Goal: Contribute content: Add original content to the website for others to see

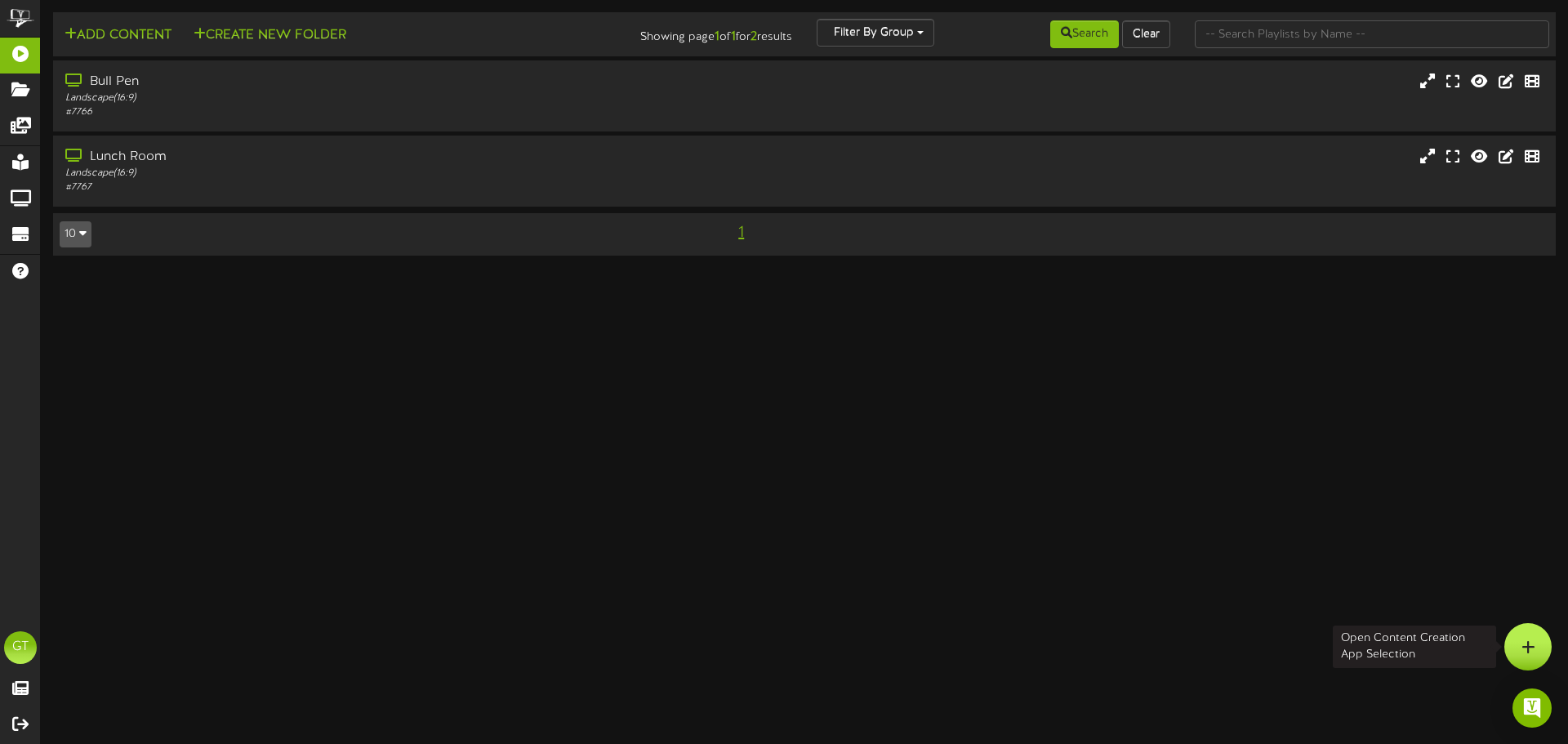
click at [1534, 642] on div at bounding box center [1527, 646] width 47 height 47
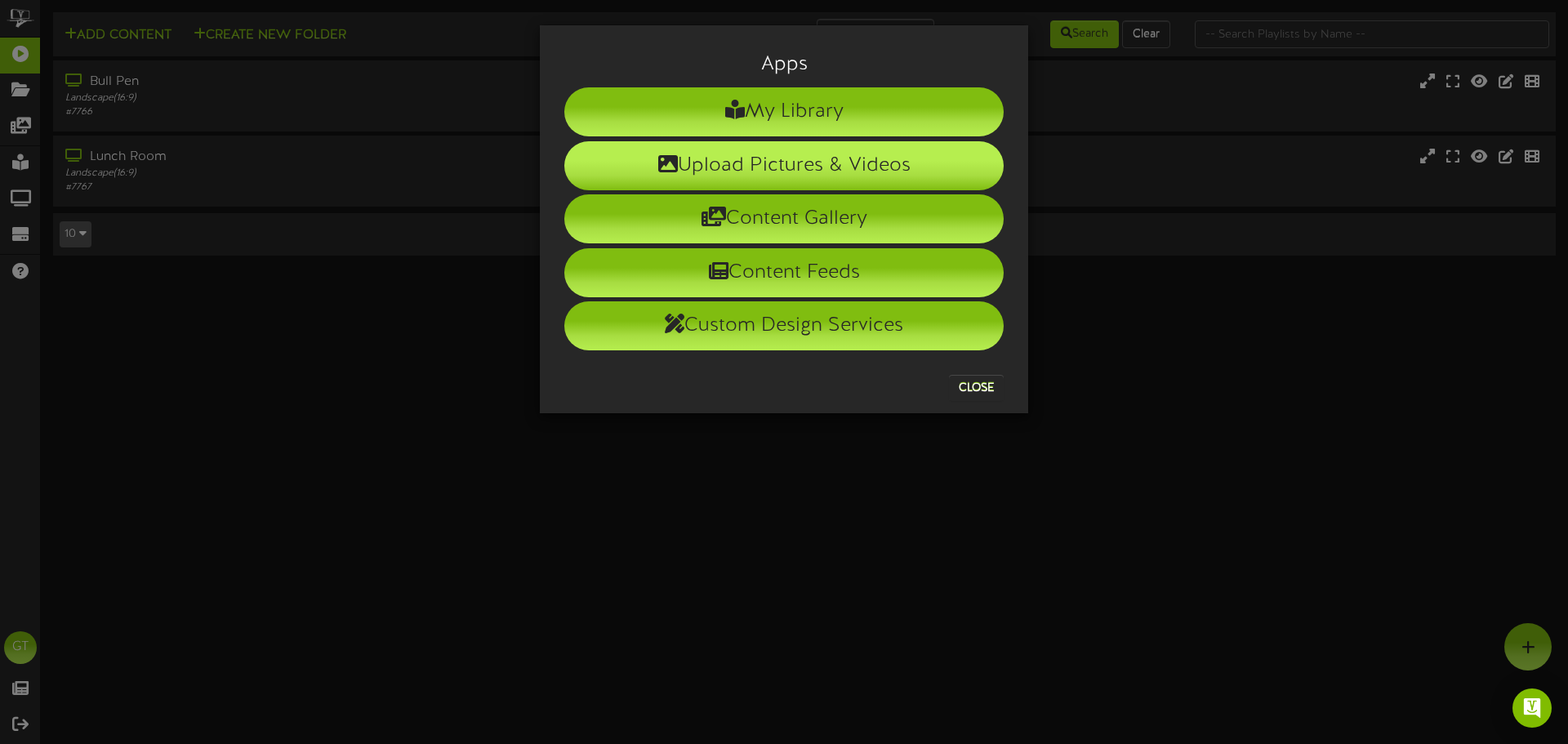
click at [759, 159] on li "Upload Pictures & Videos" at bounding box center [784, 166] width 439 height 49
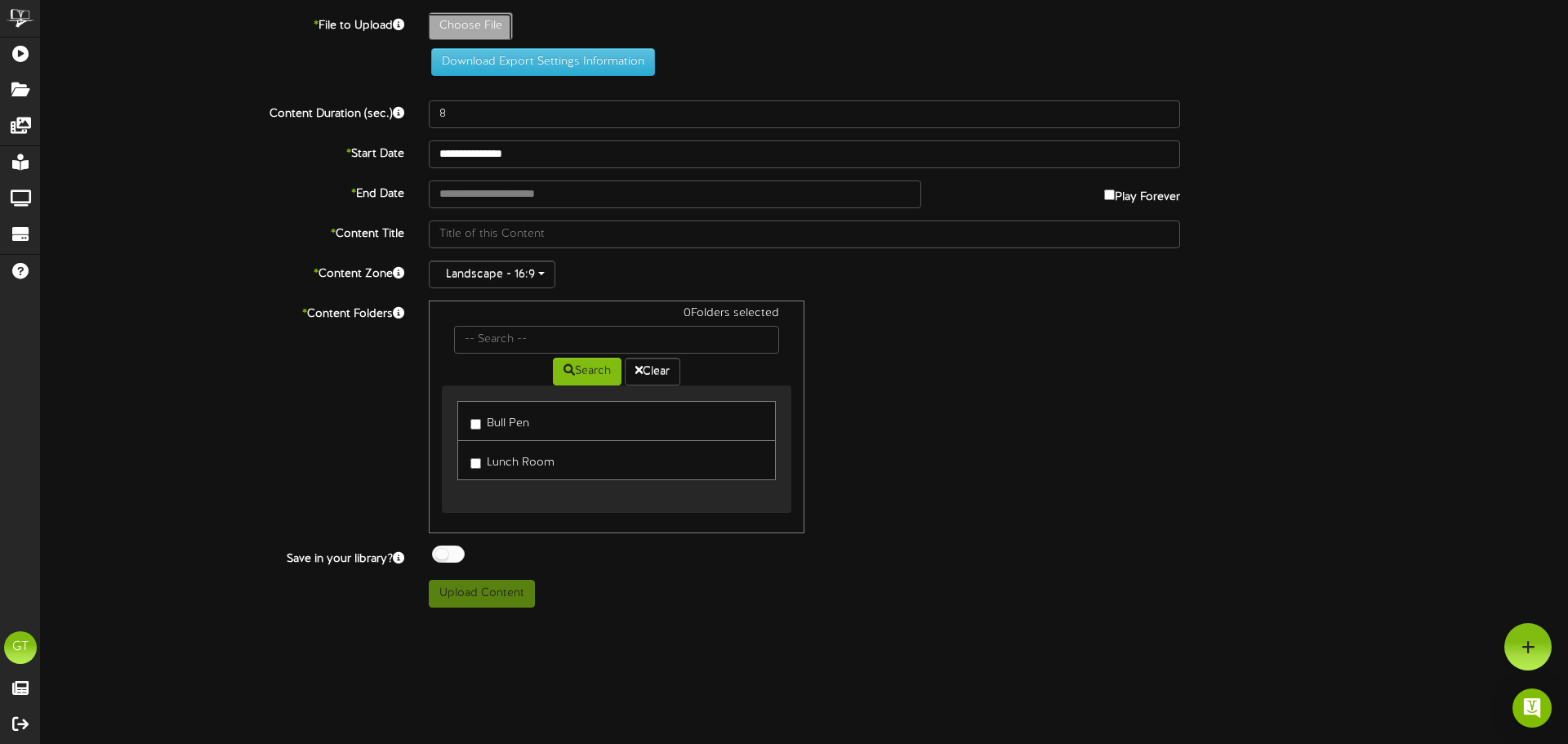
type input "**********"
type input "2025Ad-TechHolidaysQ3-Q4"
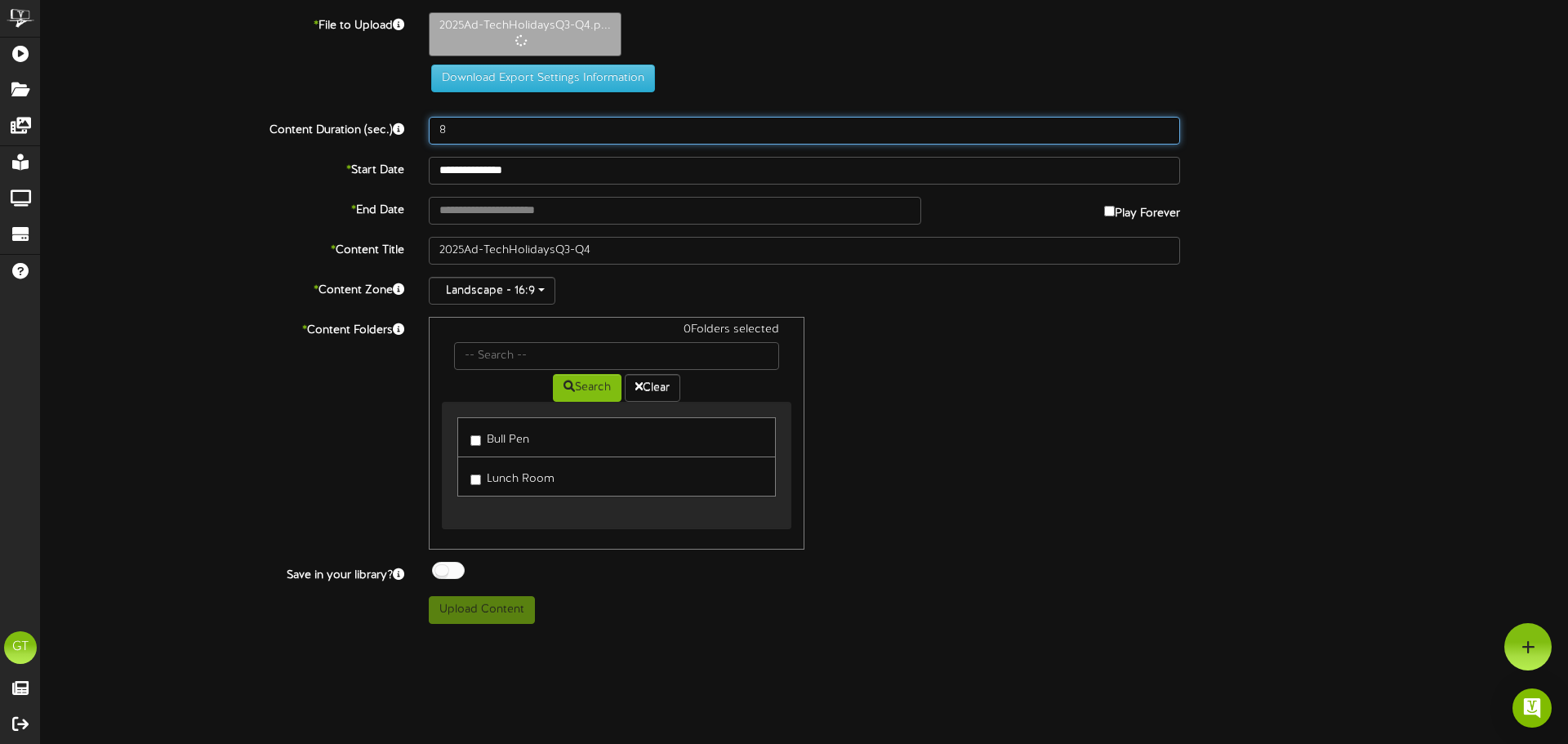
click at [482, 129] on input "8" at bounding box center [805, 130] width 751 height 28
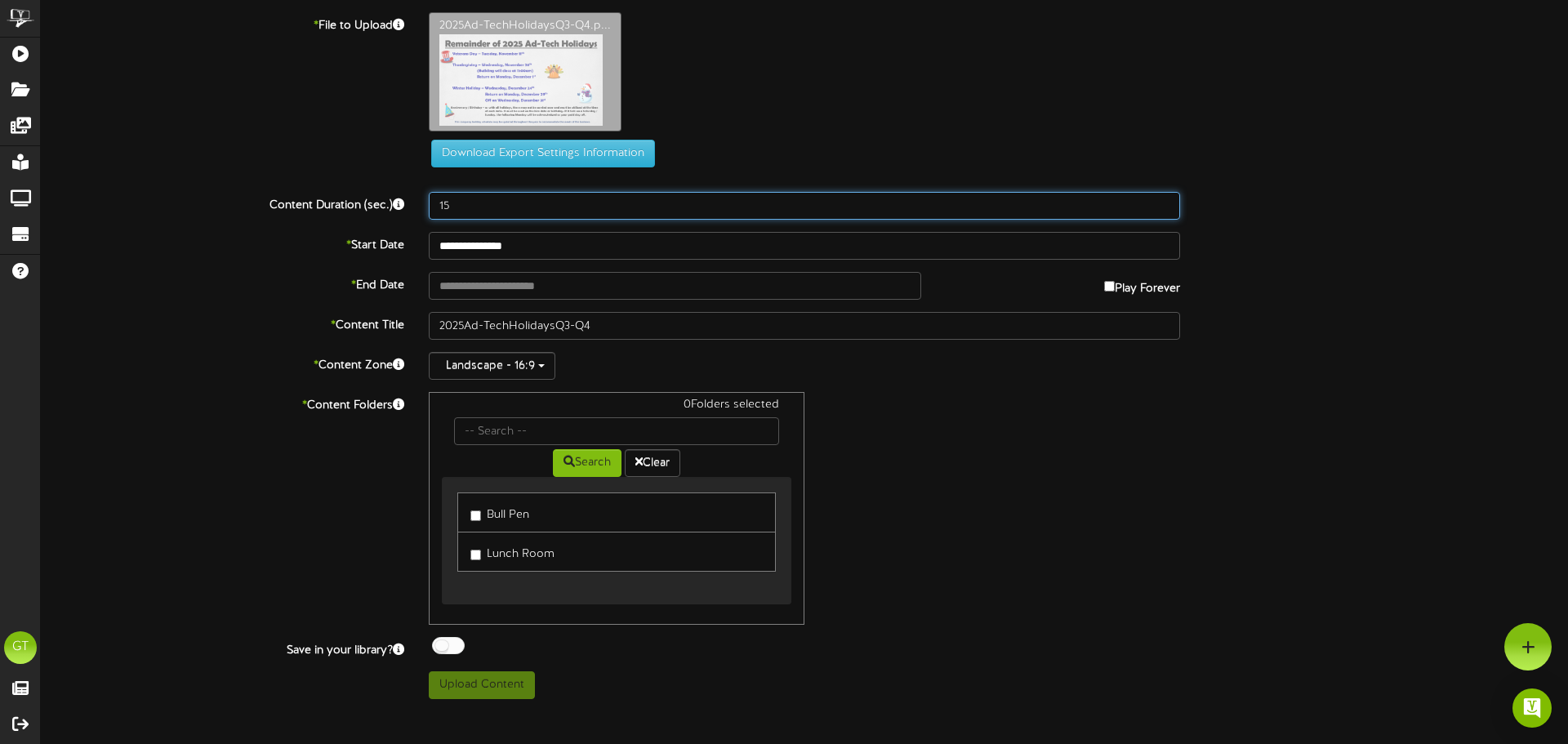
type input "15"
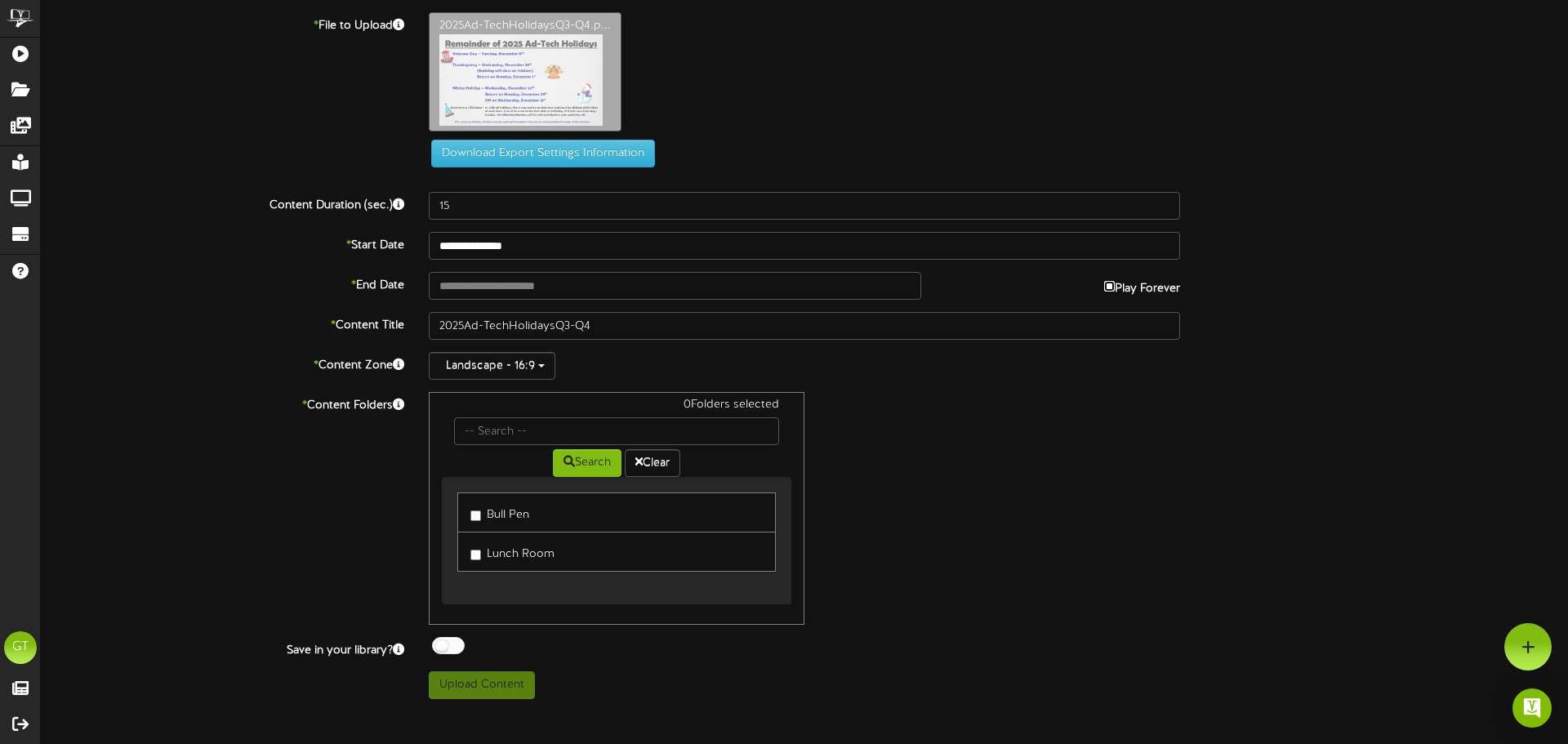
type input "**********"
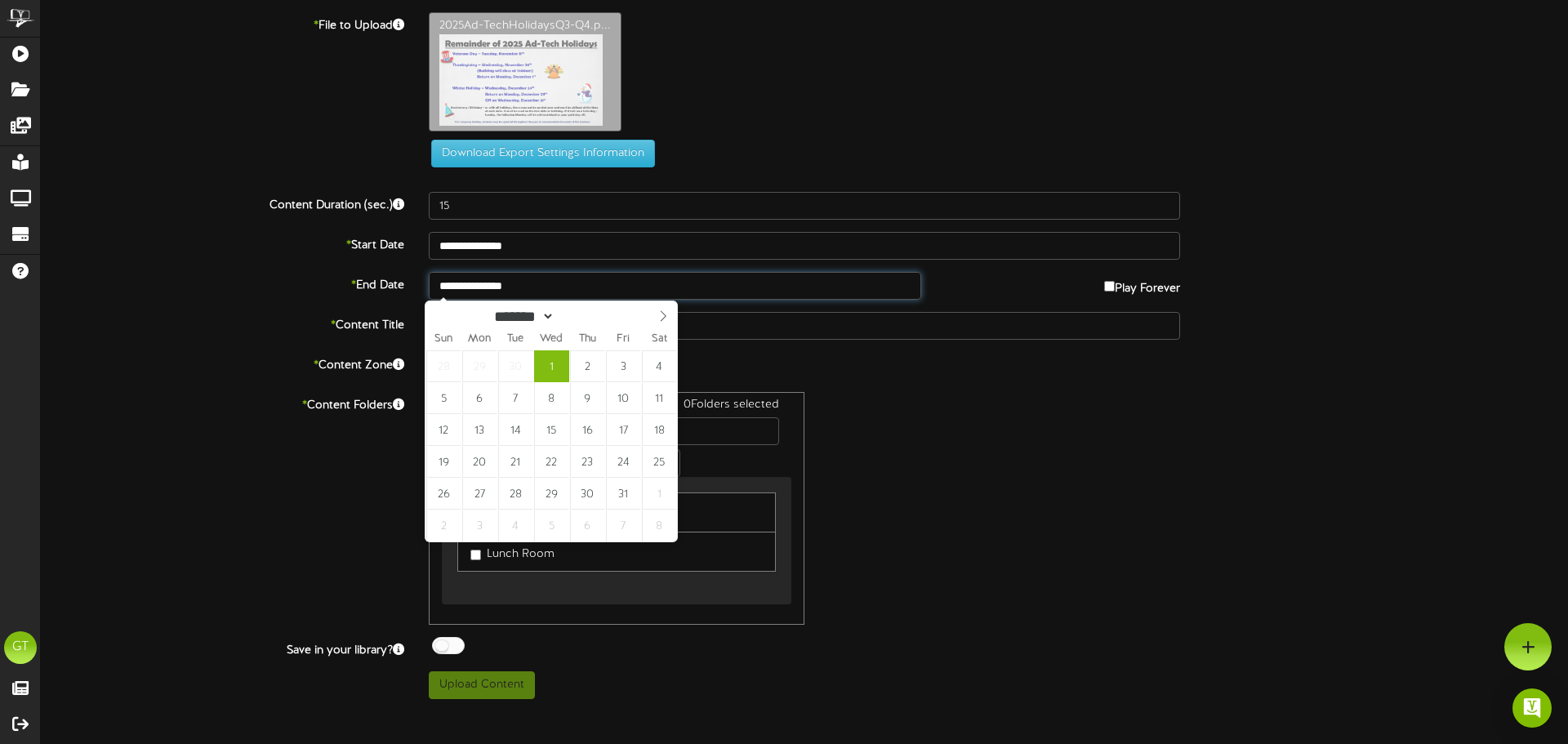
click at [718, 289] on input "**********" at bounding box center [675, 286] width 492 height 28
click at [670, 317] on span at bounding box center [663, 315] width 28 height 28
select select "**"
click at [670, 317] on span at bounding box center [663, 315] width 28 height 28
type input "**********"
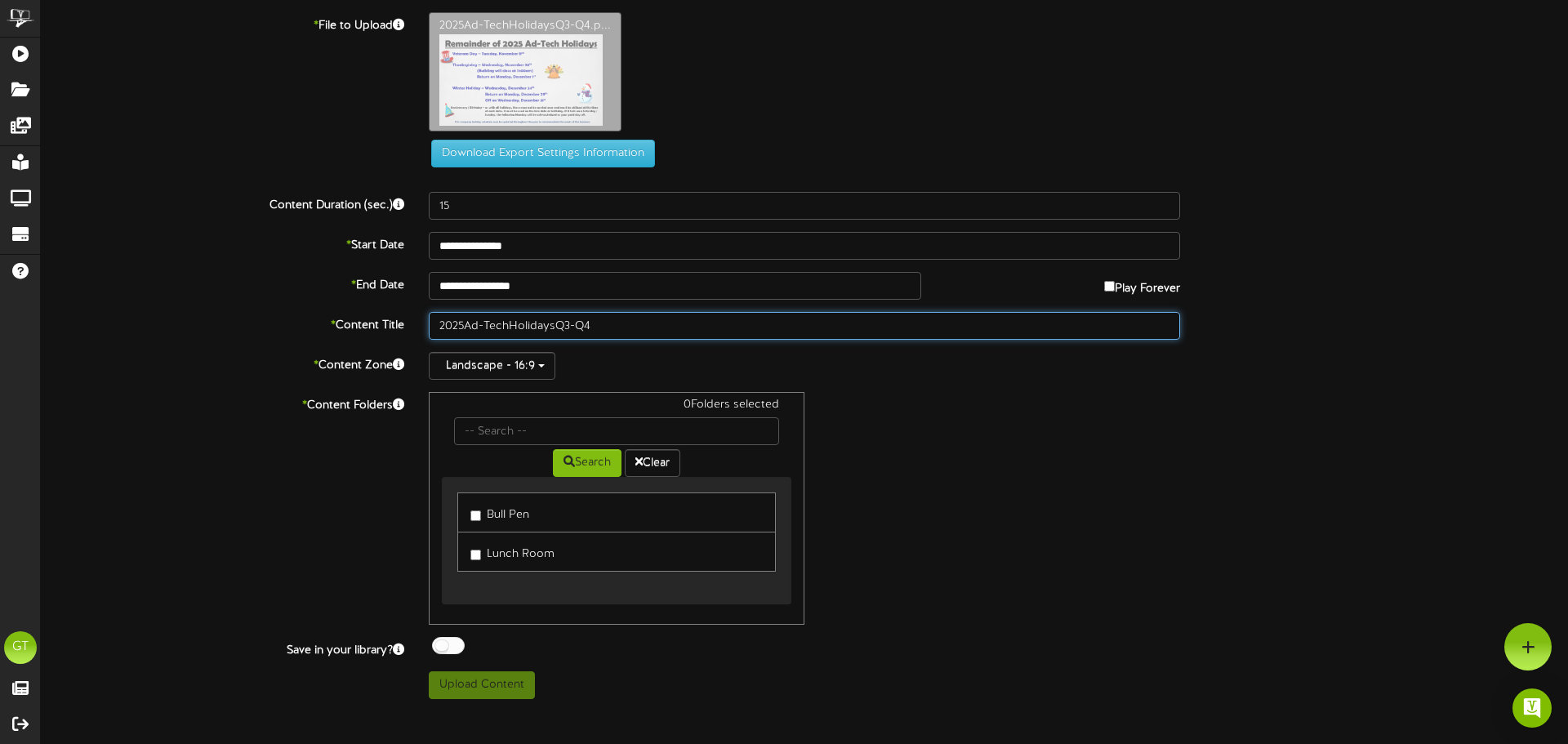
click at [465, 325] on input "2025Ad-TechHolidaysQ3-Q4" at bounding box center [805, 325] width 751 height 28
click at [511, 327] on input "2025 Ad-TechHolidaysQ3-Q4" at bounding box center [805, 325] width 751 height 28
click at [560, 331] on input "2025 Ad-Tech HolidaysQ3-Q4" at bounding box center [805, 325] width 751 height 28
type input "2025 Ad-Tech Holidays Q3-Q4"
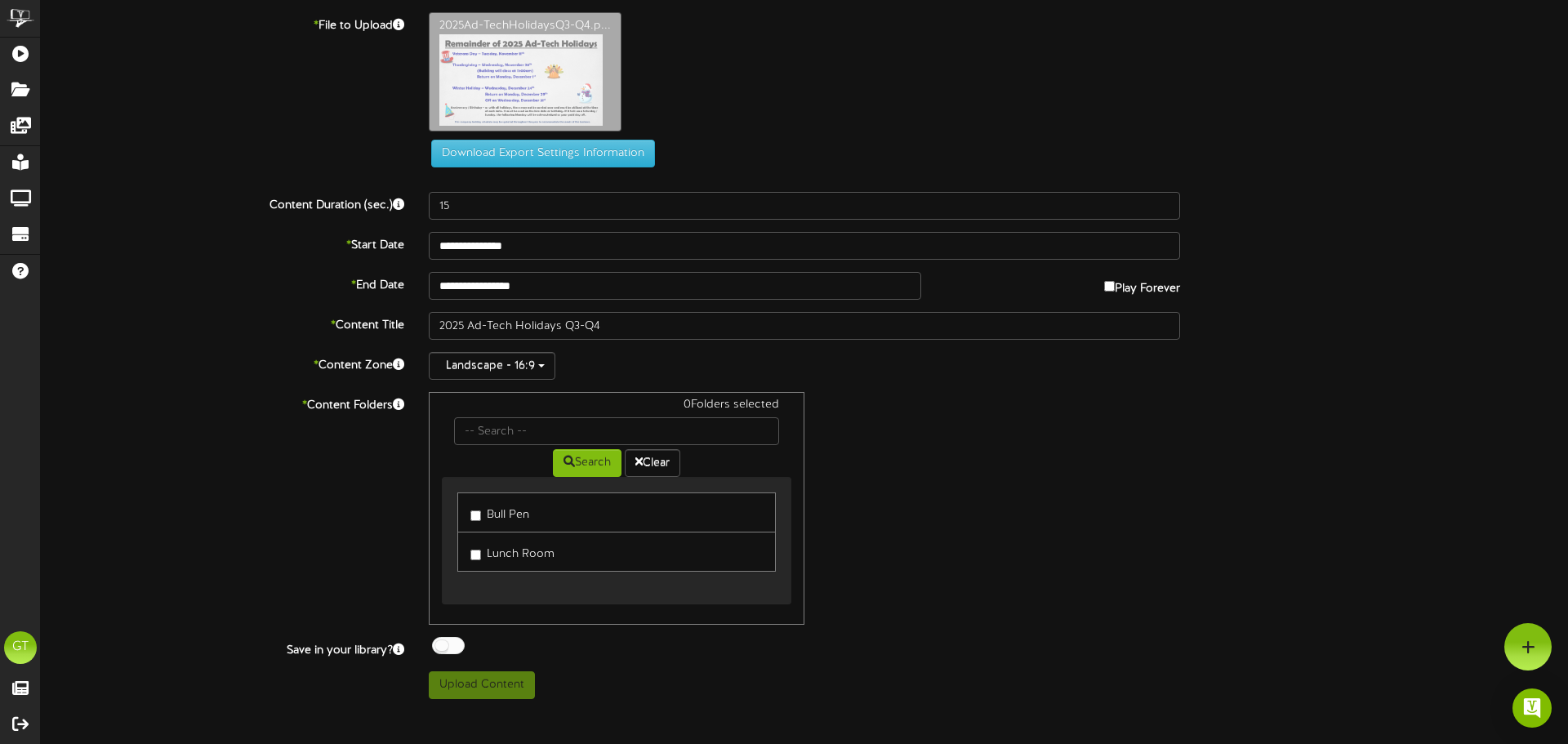
click at [977, 468] on div "0 Folders selected Search Clear Bull Pen Lunch Room" at bounding box center [804, 508] width 776 height 233
click at [492, 517] on label "Bull Pen" at bounding box center [500, 513] width 59 height 22
click at [495, 545] on label "Lunch Room" at bounding box center [512, 552] width 84 height 22
click at [491, 697] on button "Upload Content" at bounding box center [482, 684] width 106 height 28
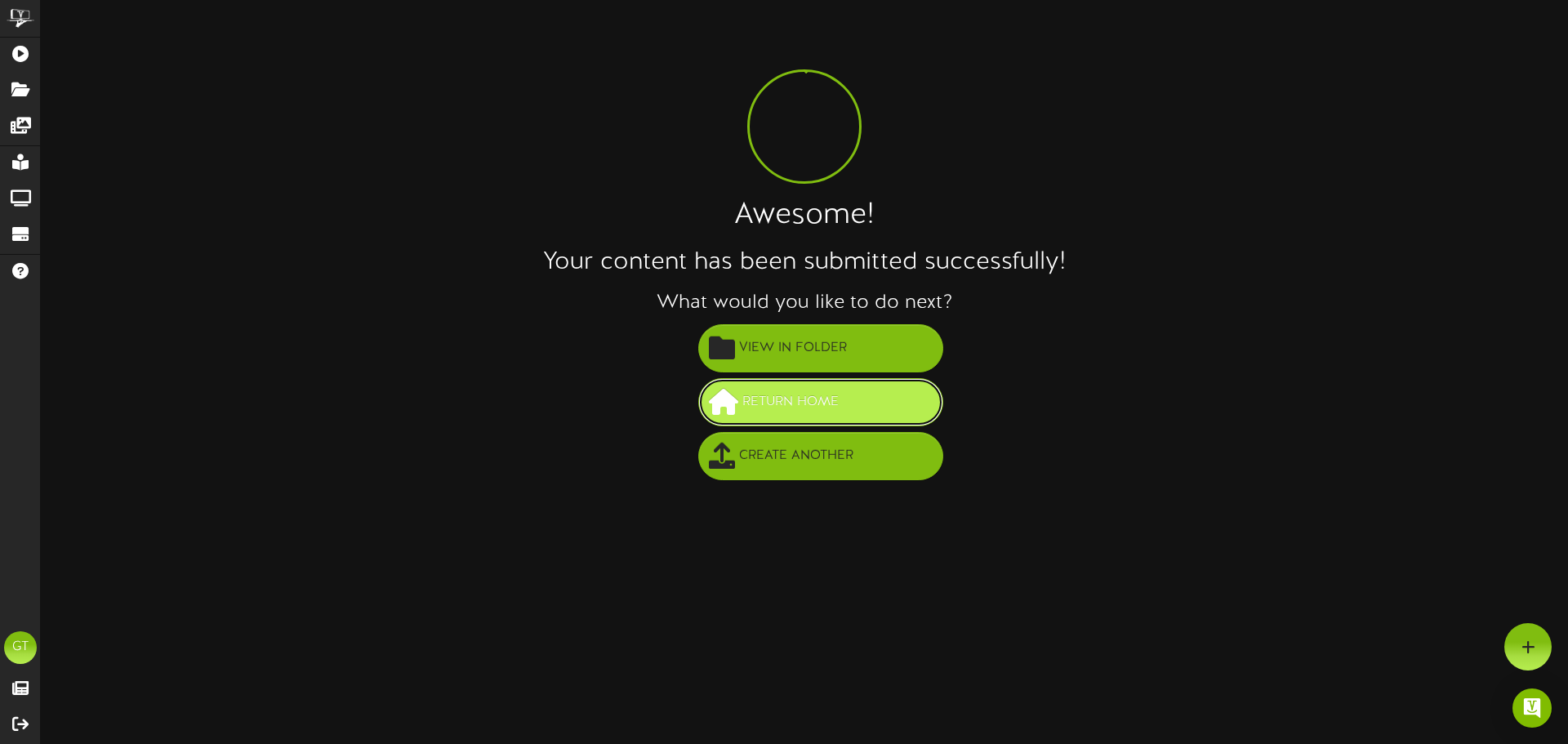
click at [824, 402] on span "Return Home" at bounding box center [790, 401] width 104 height 27
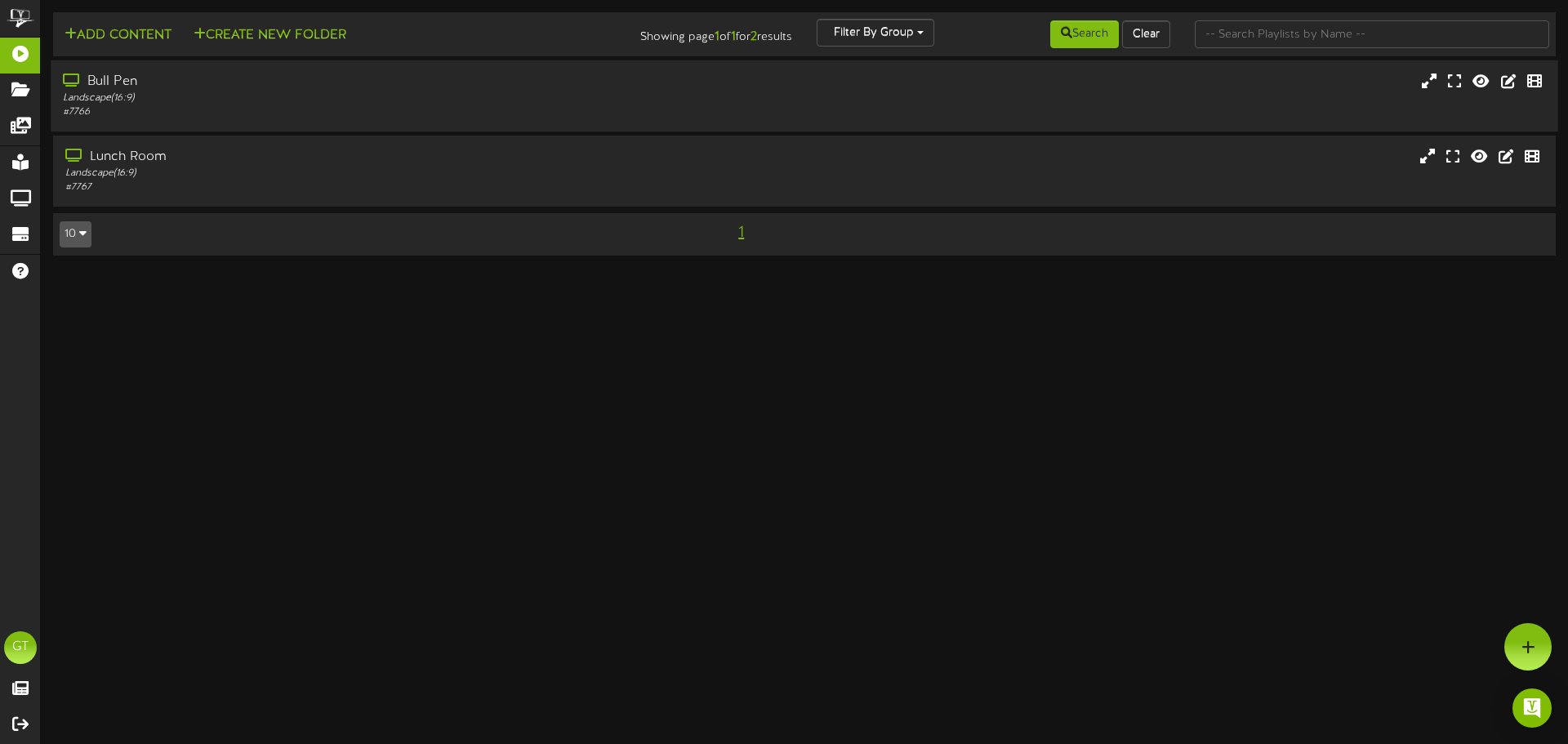
click at [490, 123] on div "Bull Pen Landscape ( 16:9 ) # 7766" at bounding box center [805, 96] width 1508 height 71
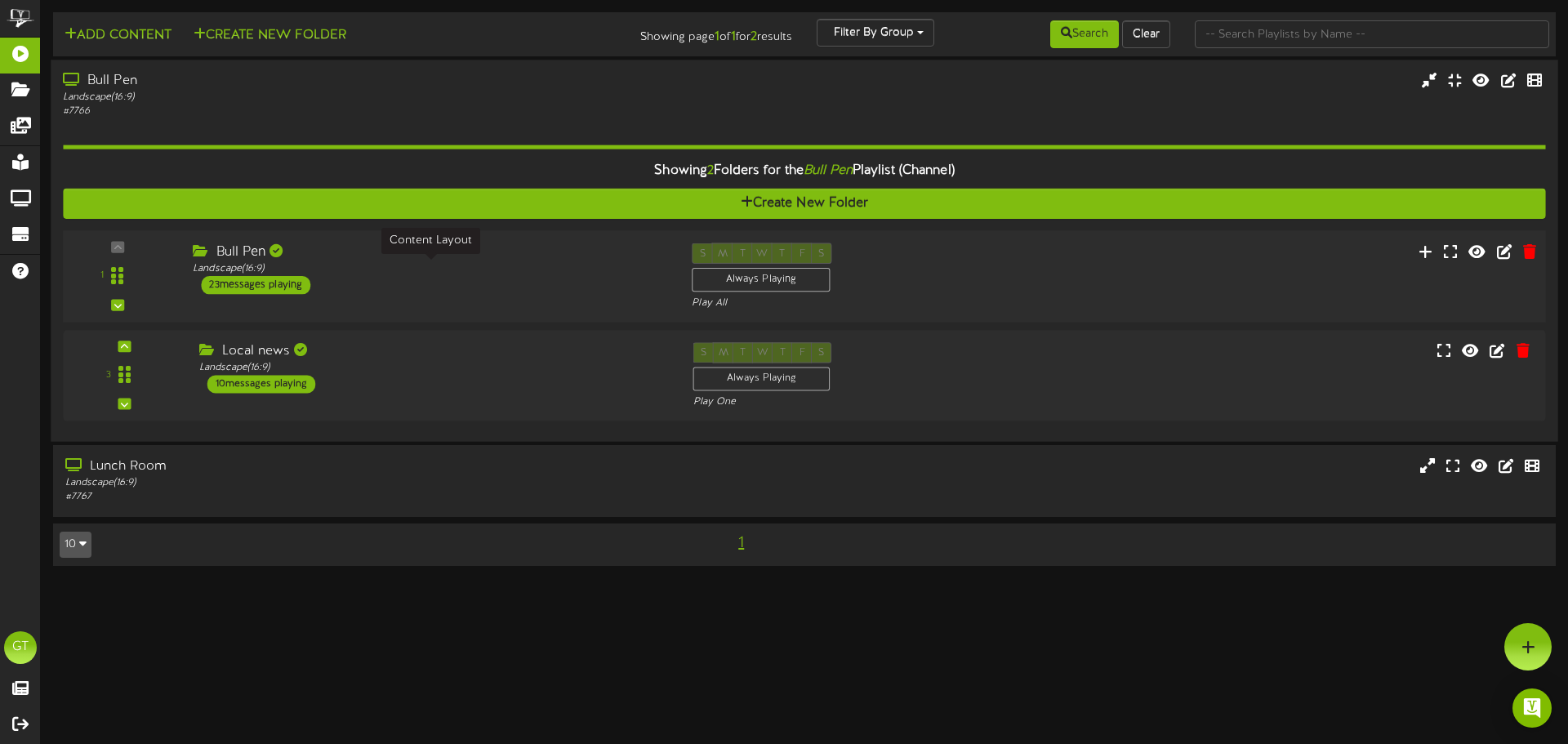
click at [445, 270] on div "Landscape ( 16:9 )" at bounding box center [430, 269] width 475 height 14
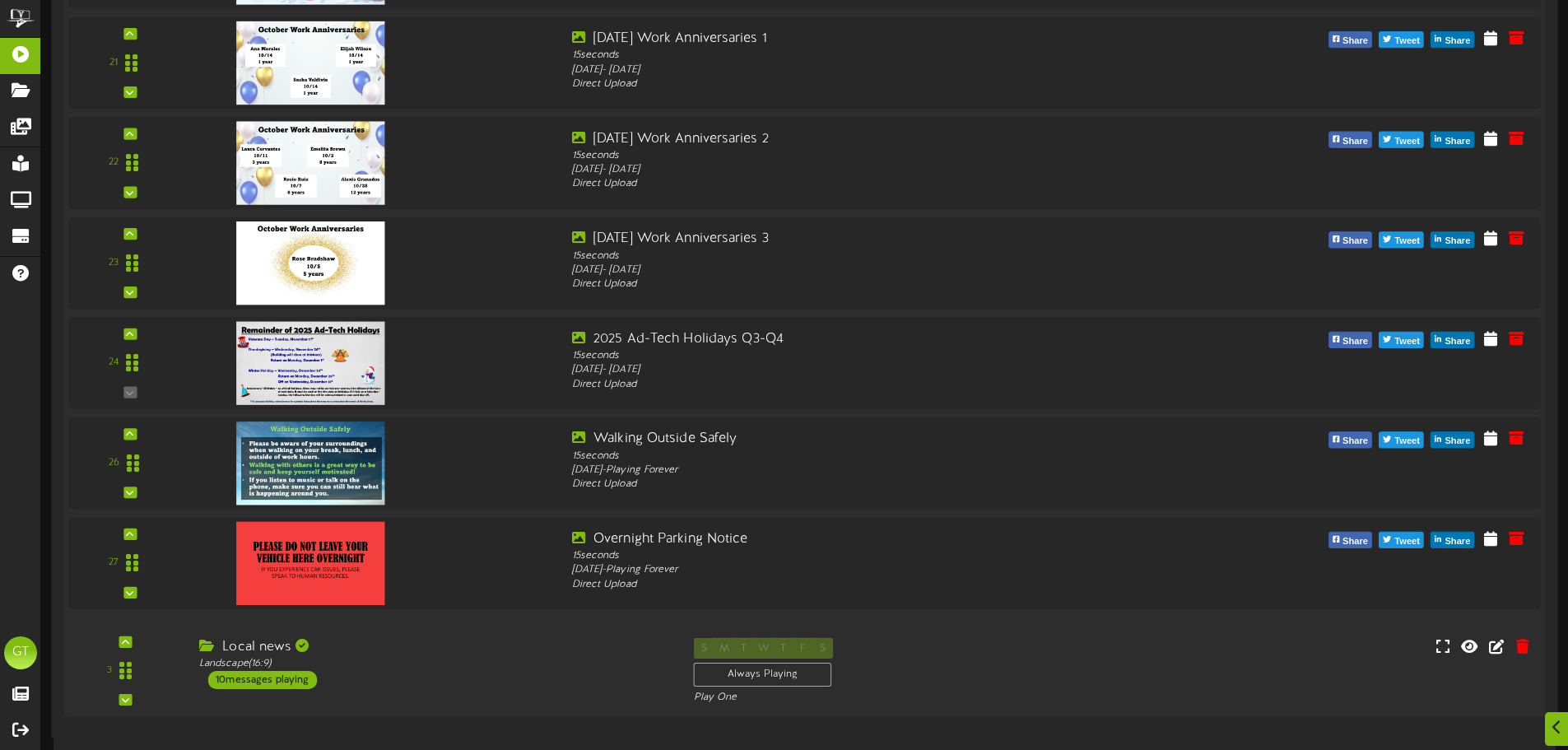
scroll to position [2195, 0]
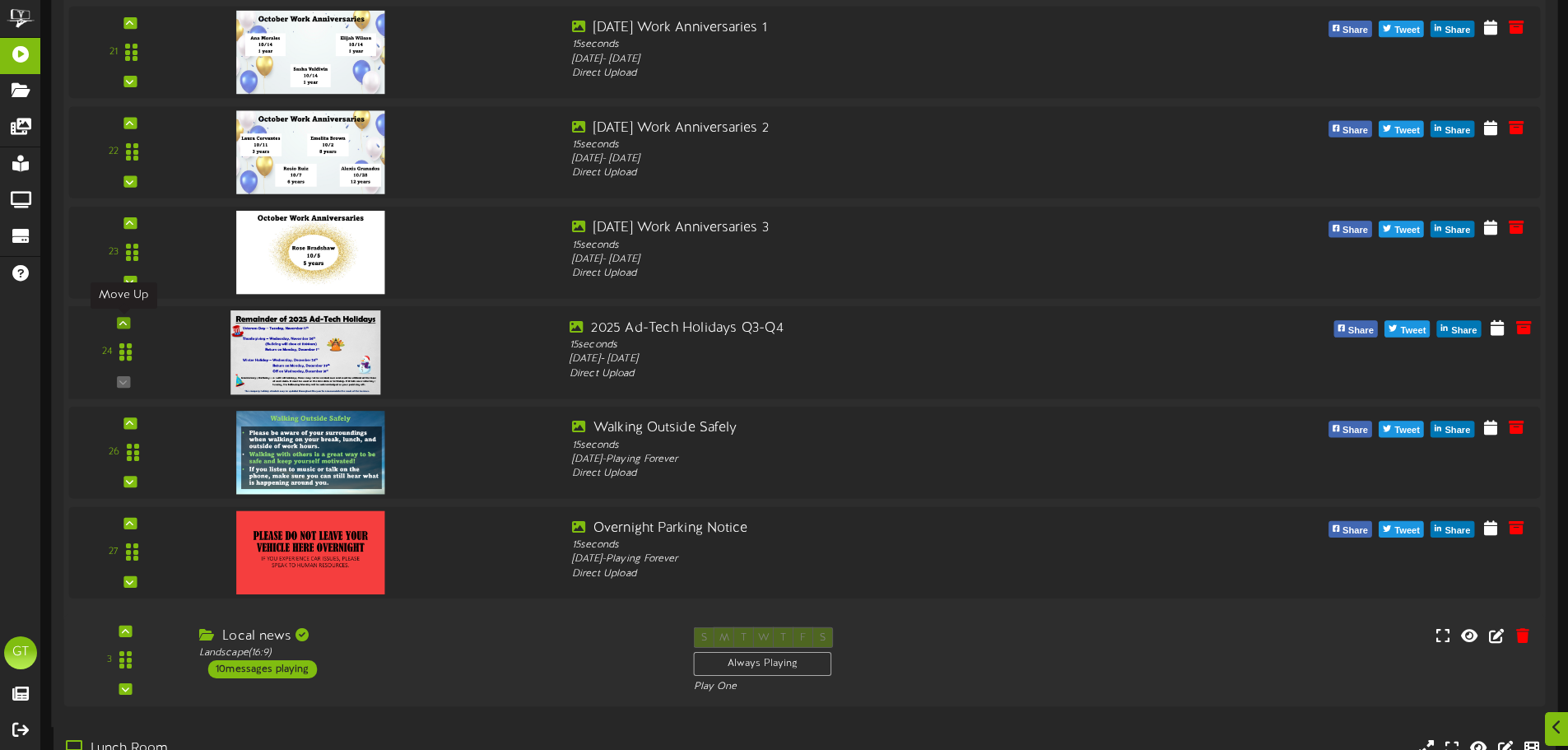
click at [121, 321] on icon at bounding box center [123, 322] width 8 height 8
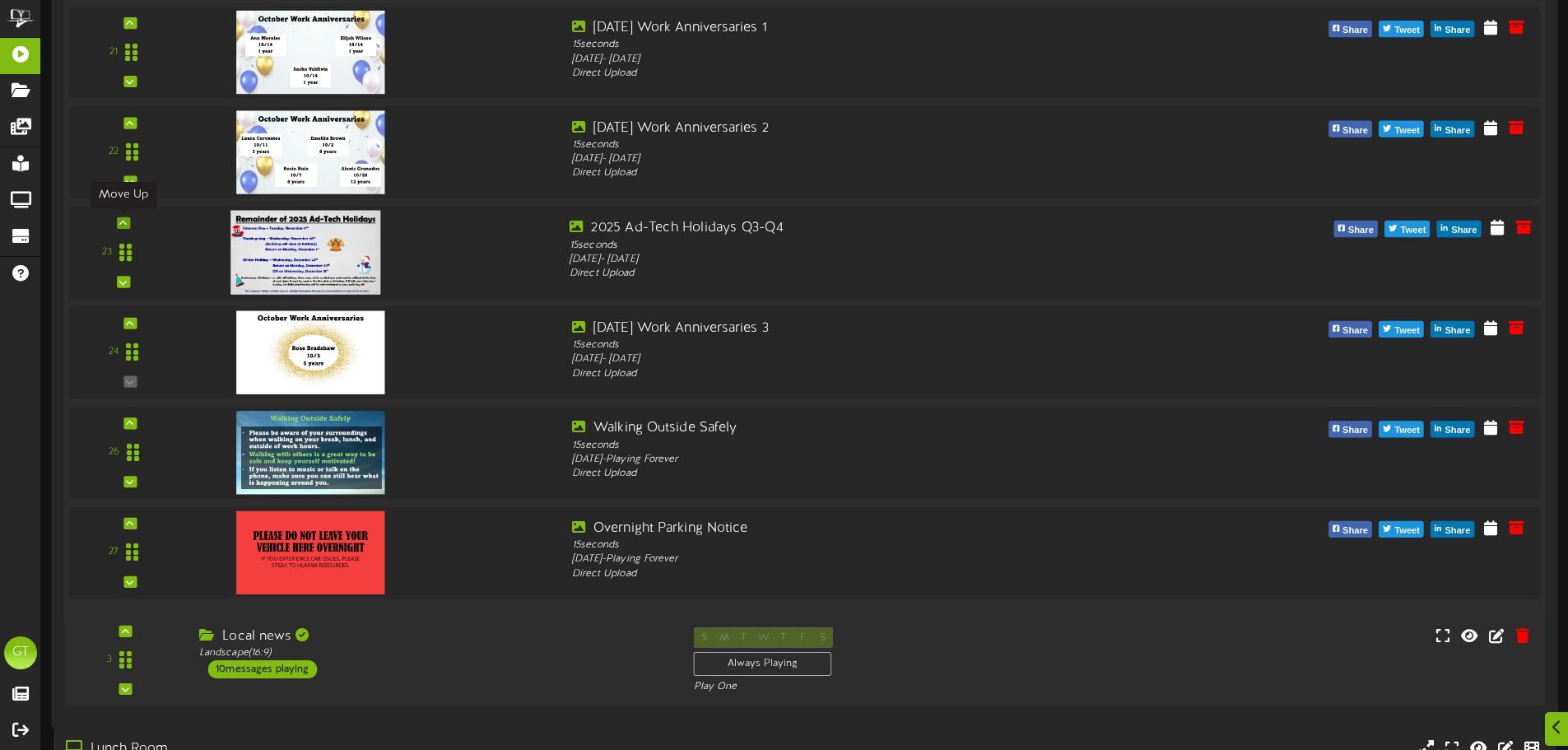
click at [125, 219] on icon at bounding box center [123, 223] width 8 height 8
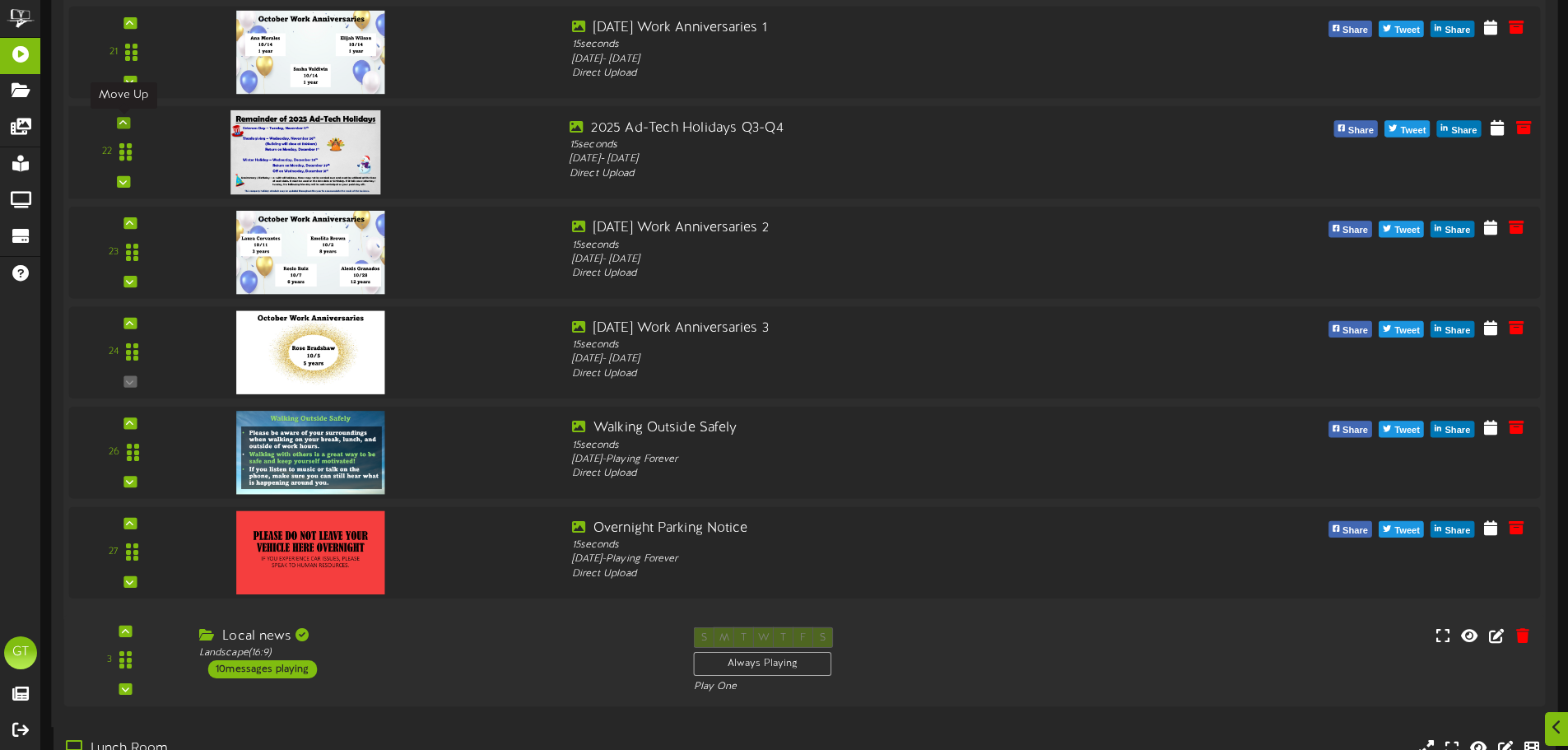
click at [129, 125] on div at bounding box center [123, 122] width 13 height 11
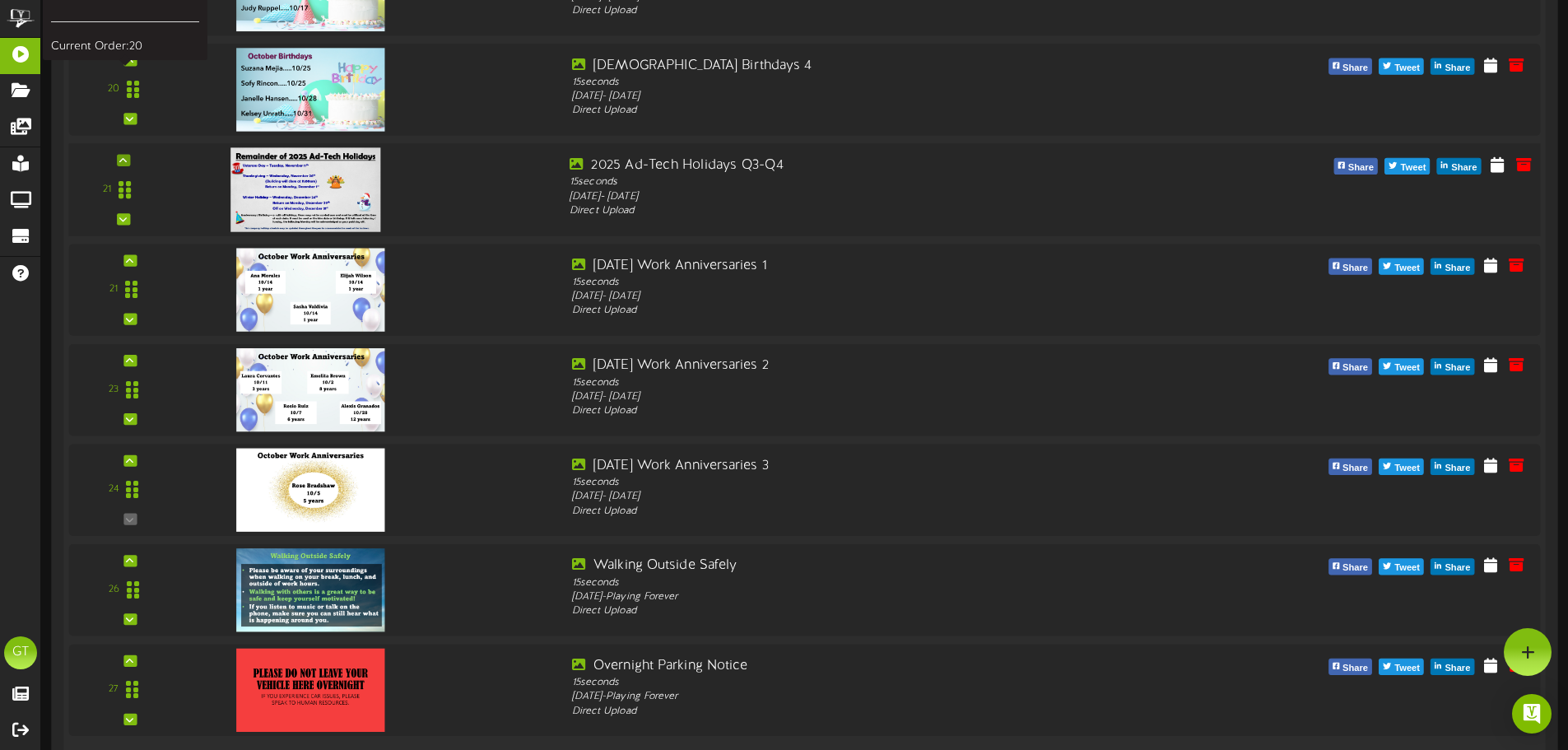
scroll to position [1920, 0]
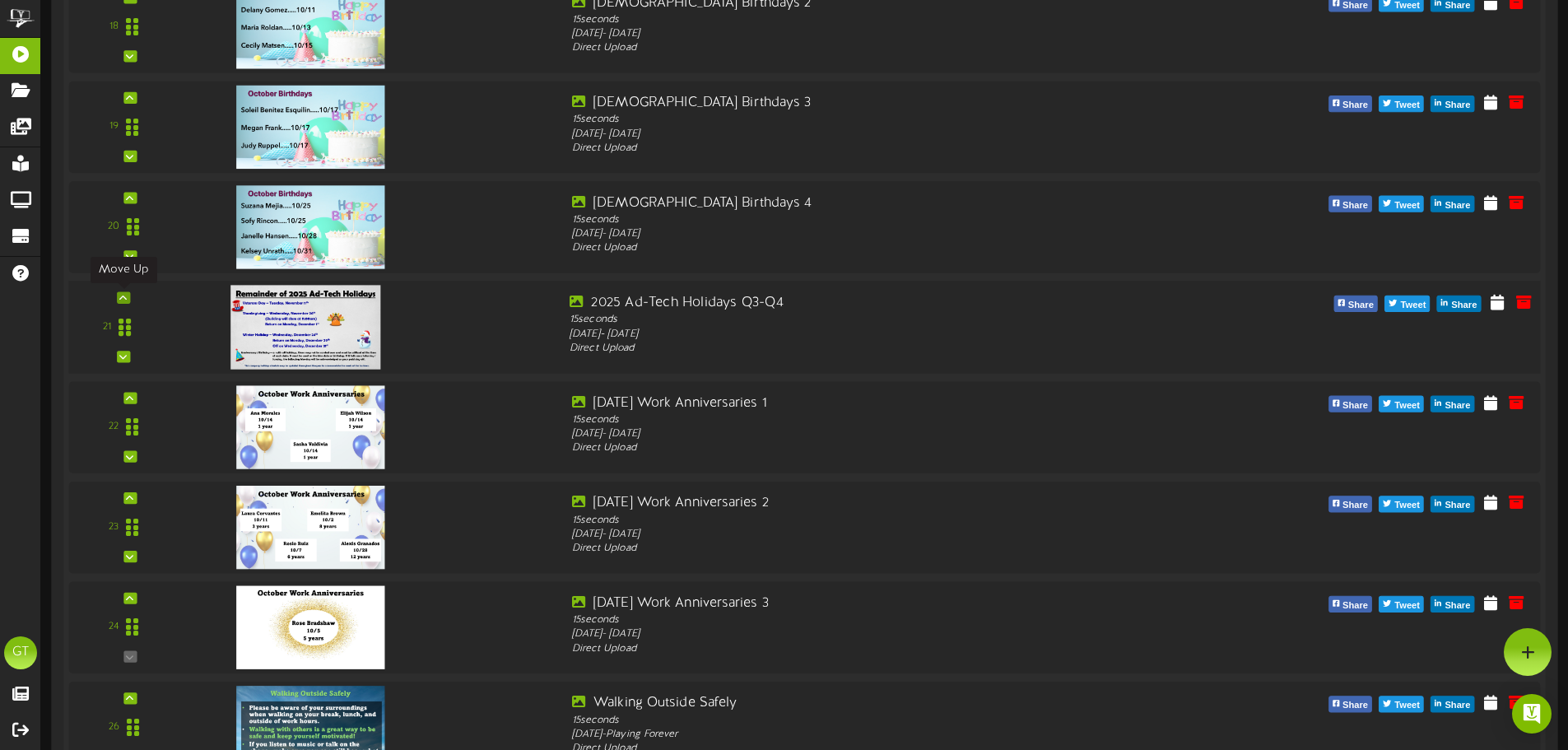
click at [125, 300] on icon at bounding box center [123, 297] width 8 height 8
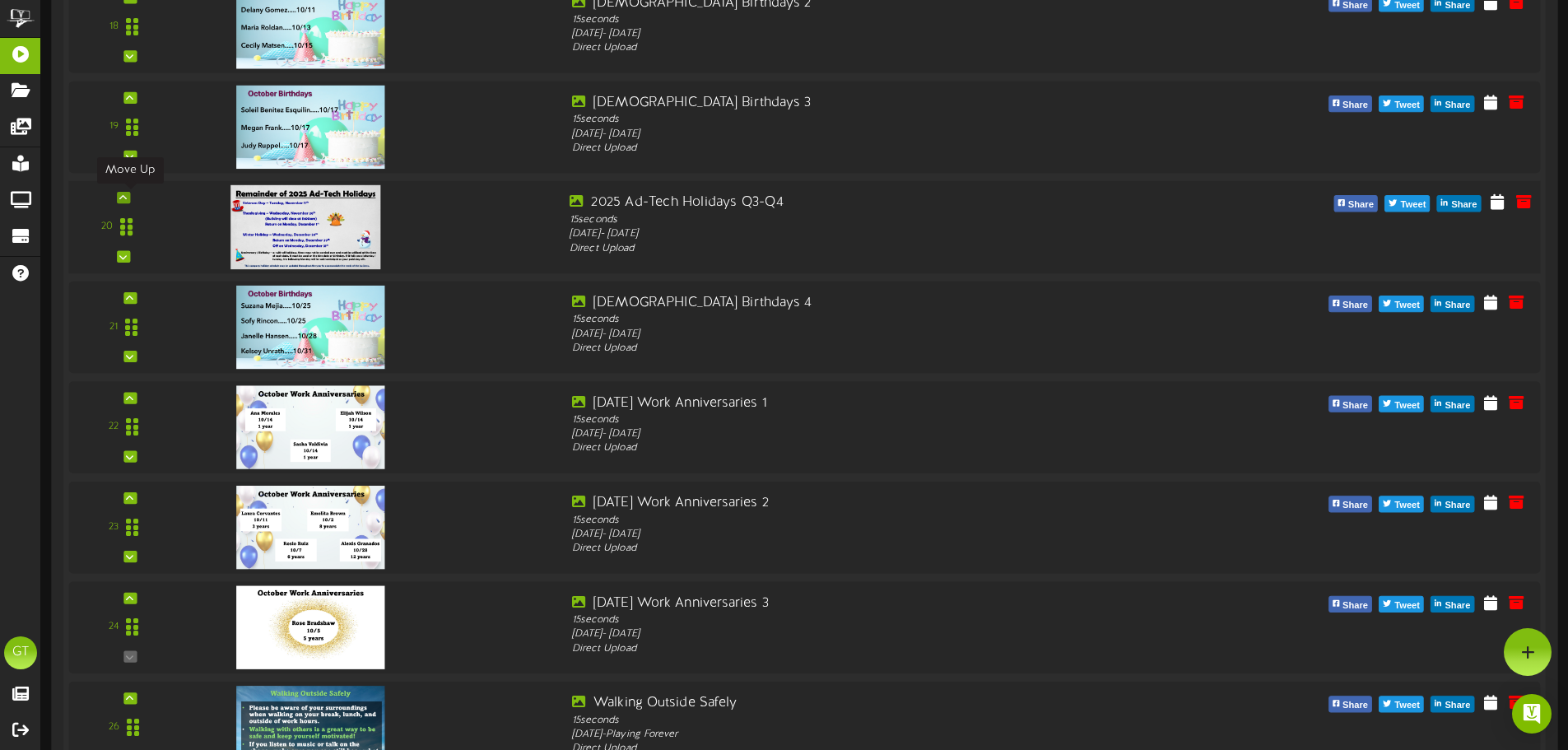
click at [127, 196] on icon at bounding box center [123, 197] width 8 height 8
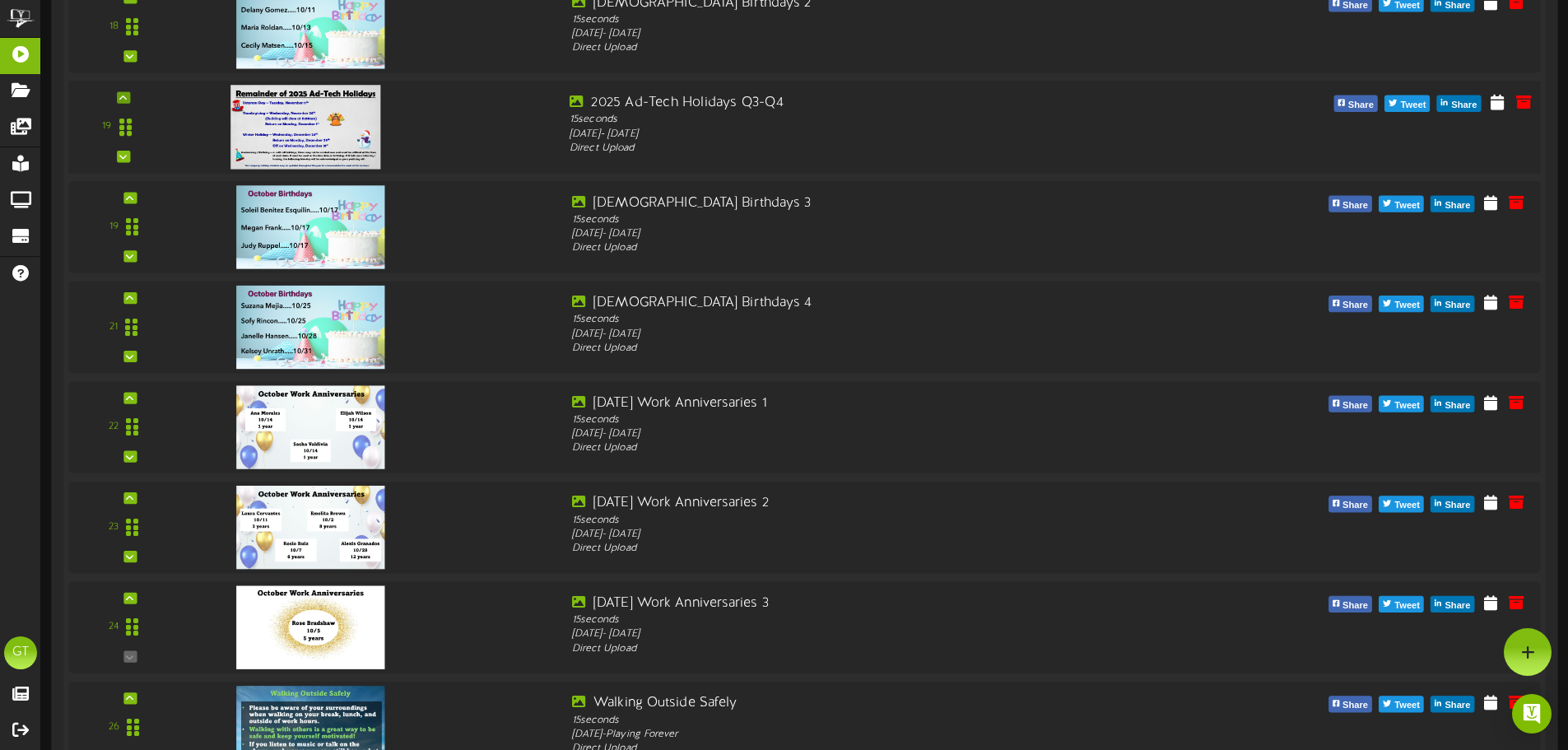
scroll to position [1784, 0]
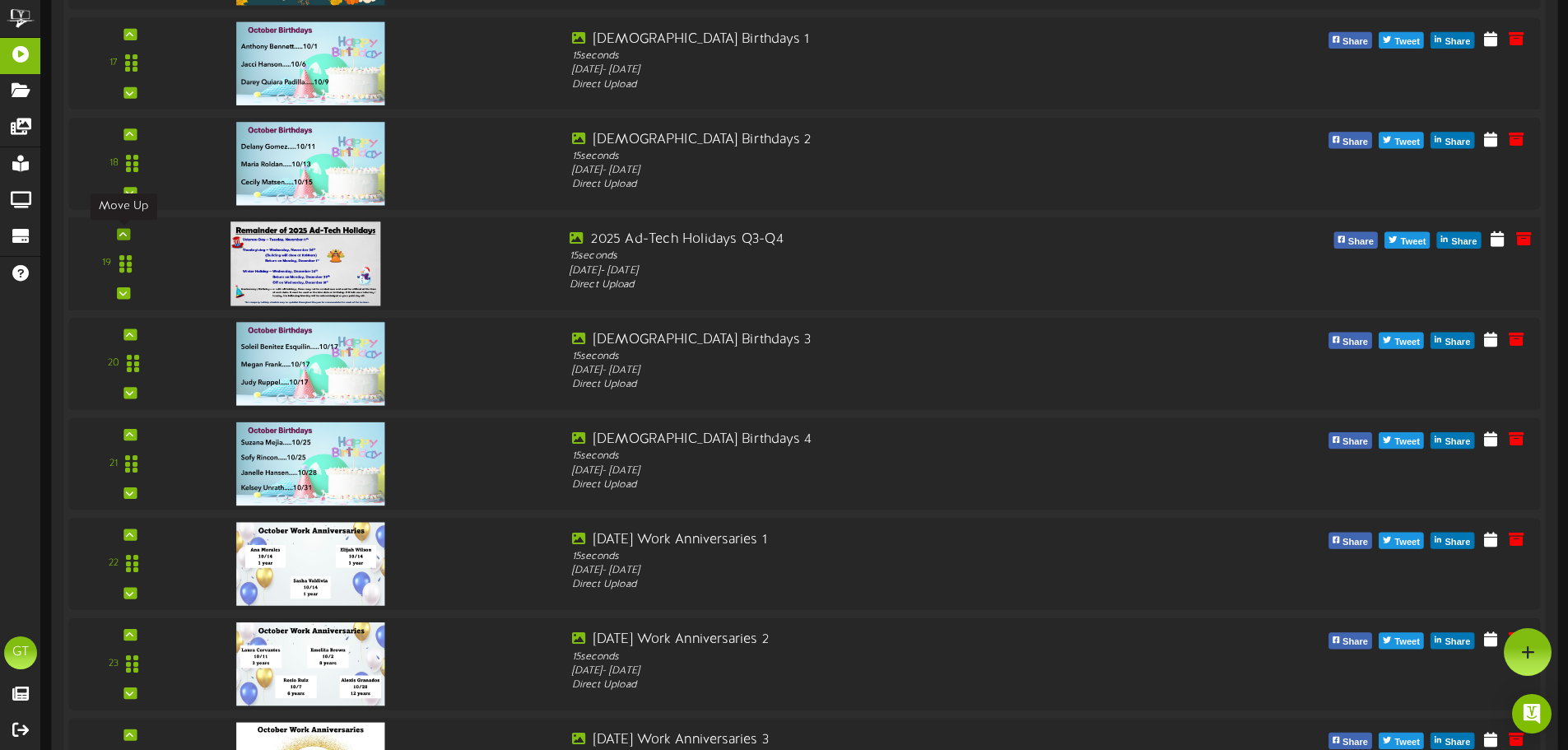
click at [124, 237] on icon at bounding box center [123, 233] width 8 height 8
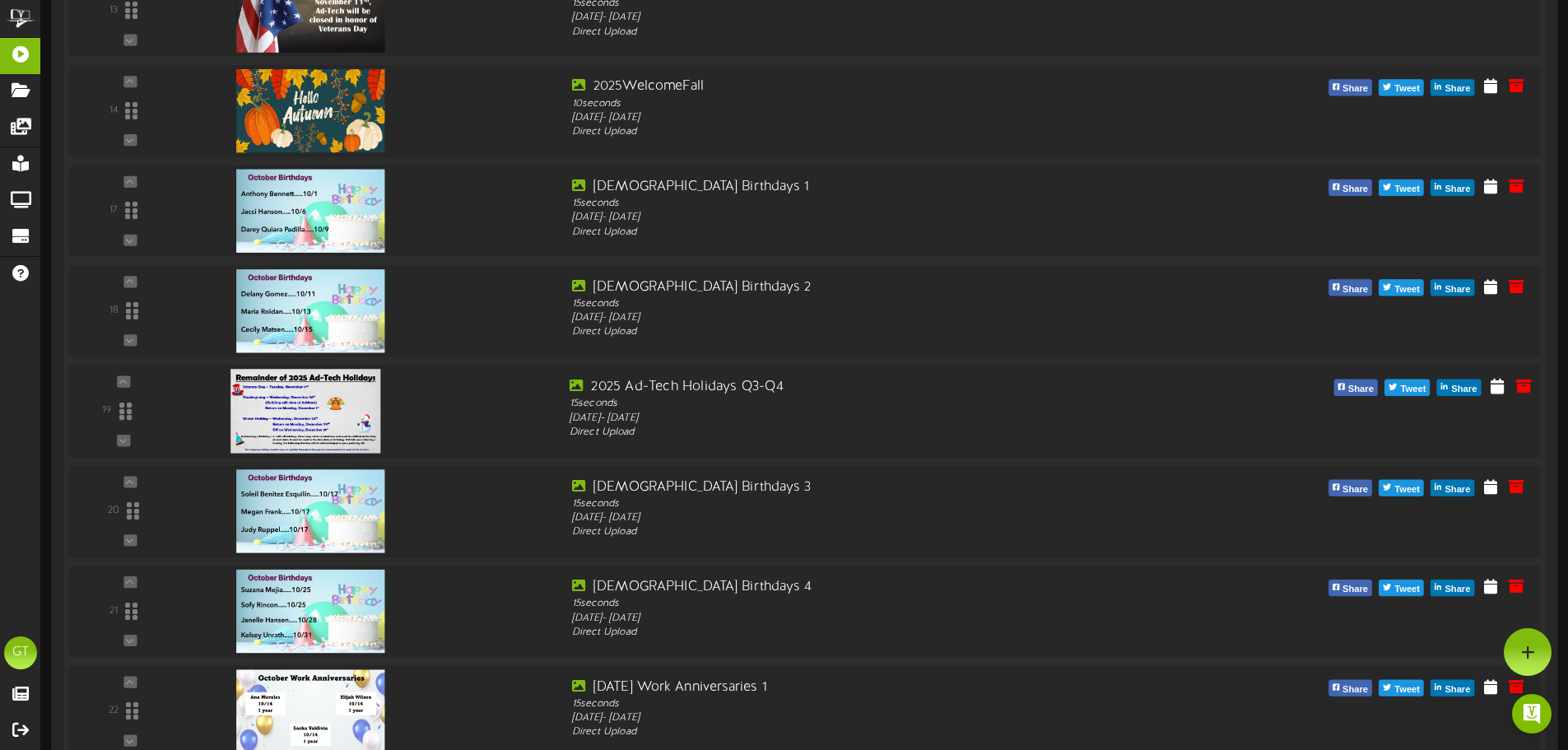
scroll to position [1509, 0]
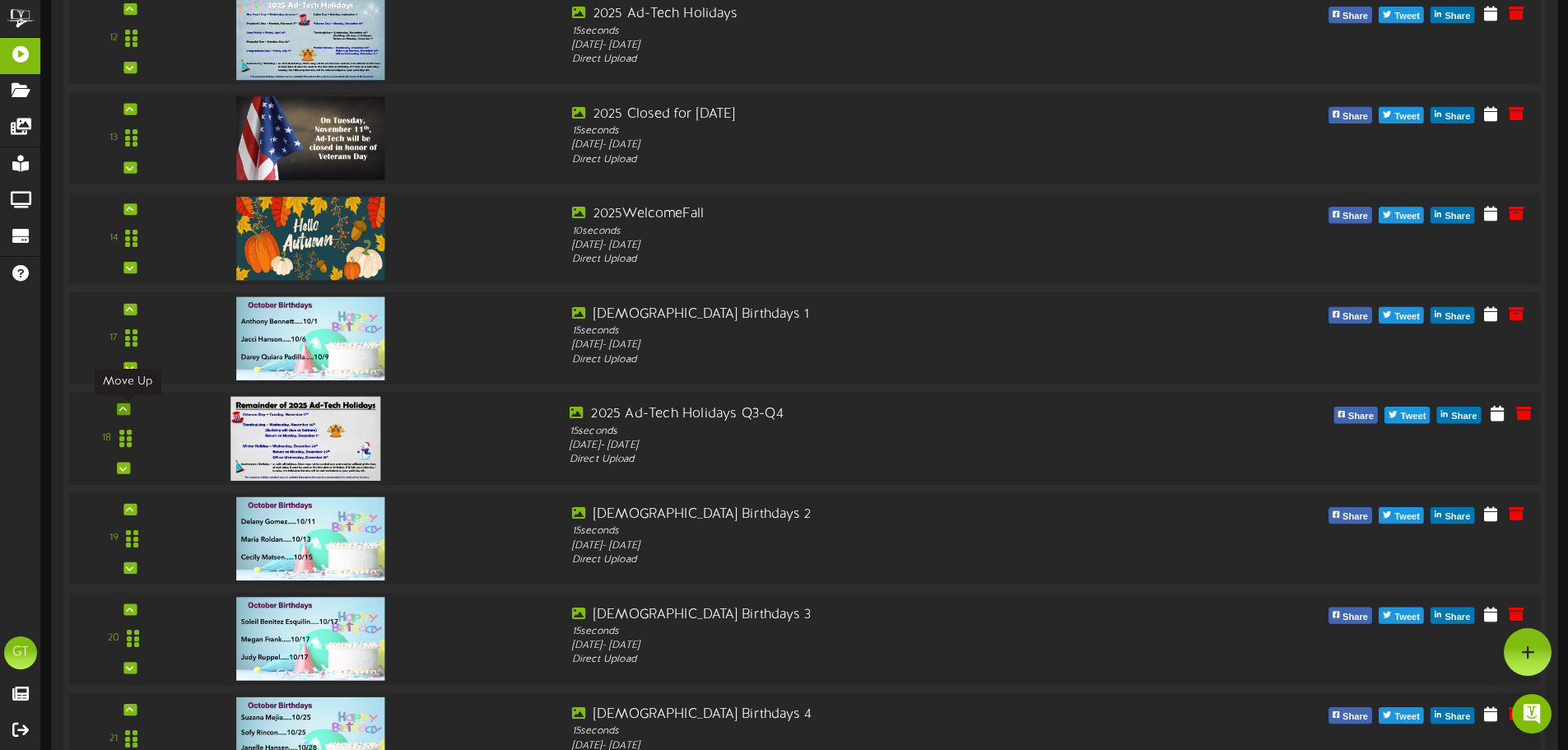
click at [128, 411] on div at bounding box center [123, 408] width 13 height 11
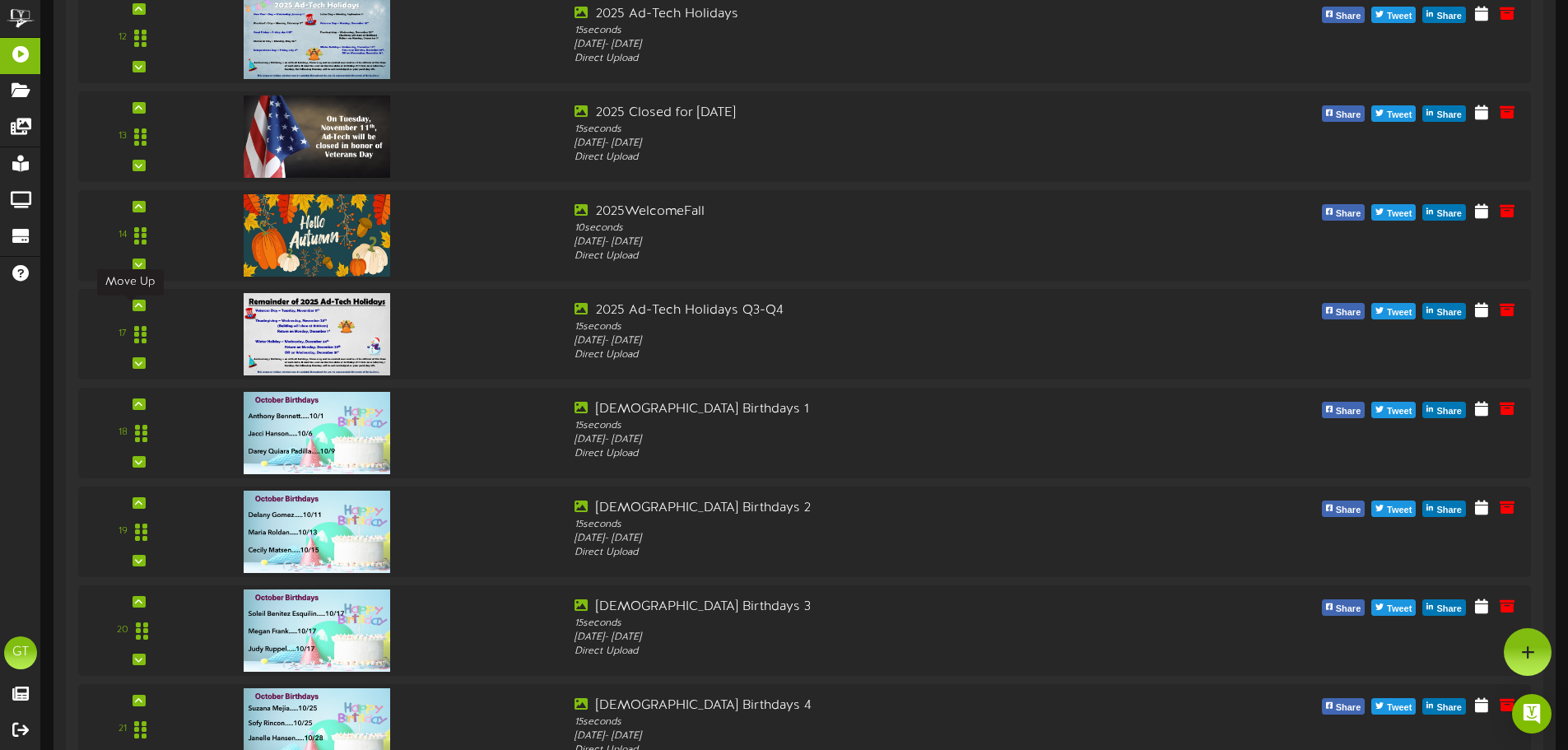
click at [135, 309] on icon at bounding box center [138, 305] width 8 height 8
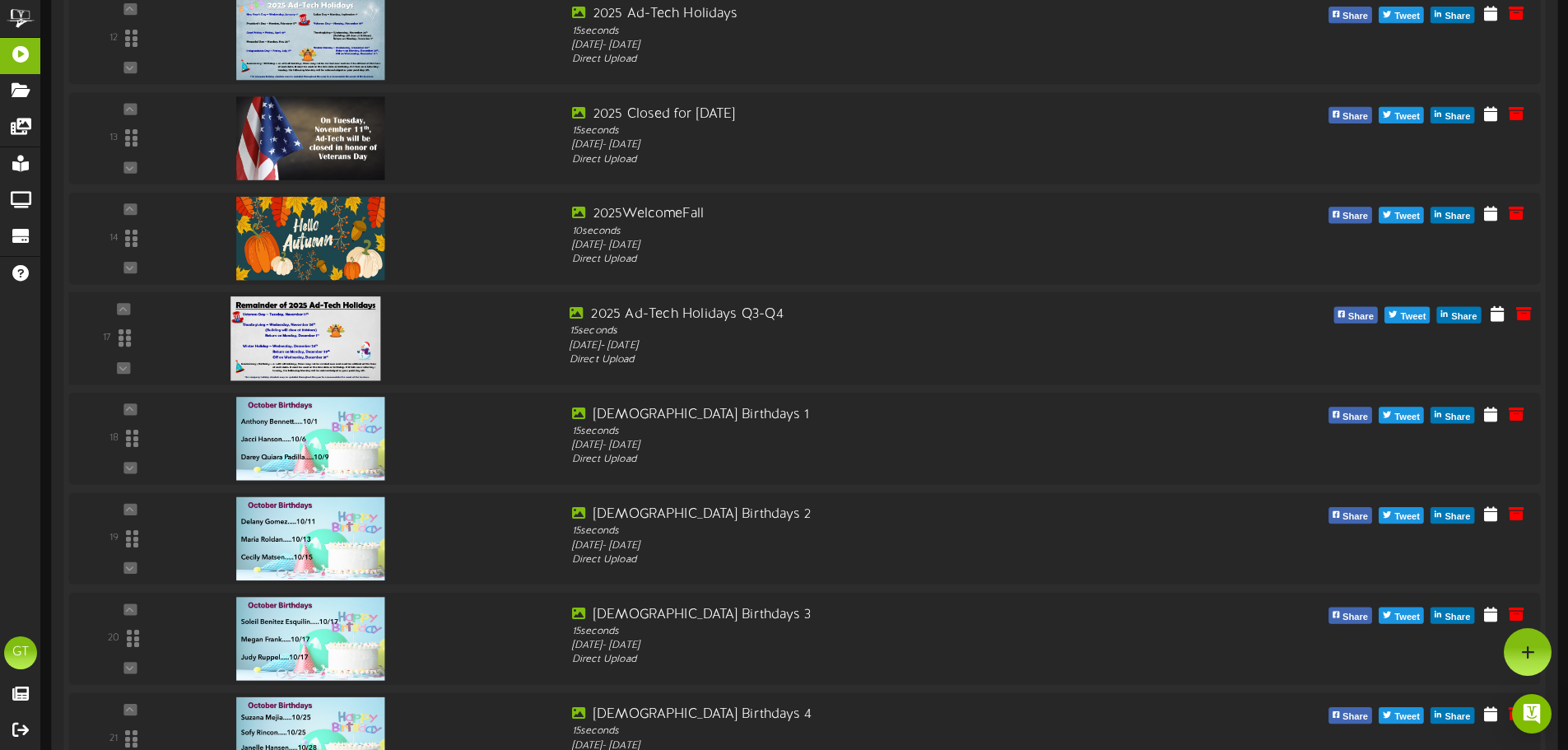
scroll to position [1372, 0]
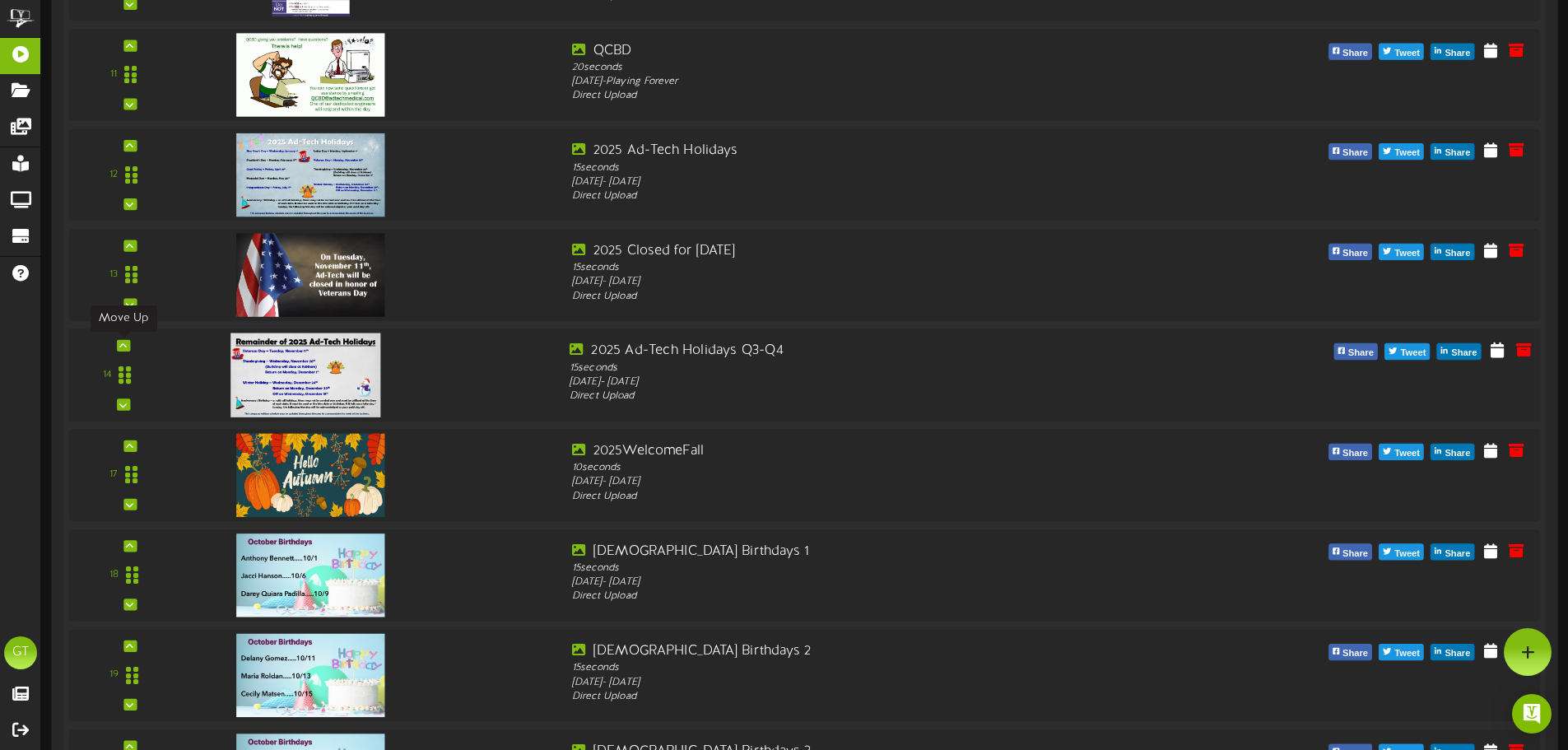
click at [125, 346] on icon at bounding box center [123, 345] width 8 height 8
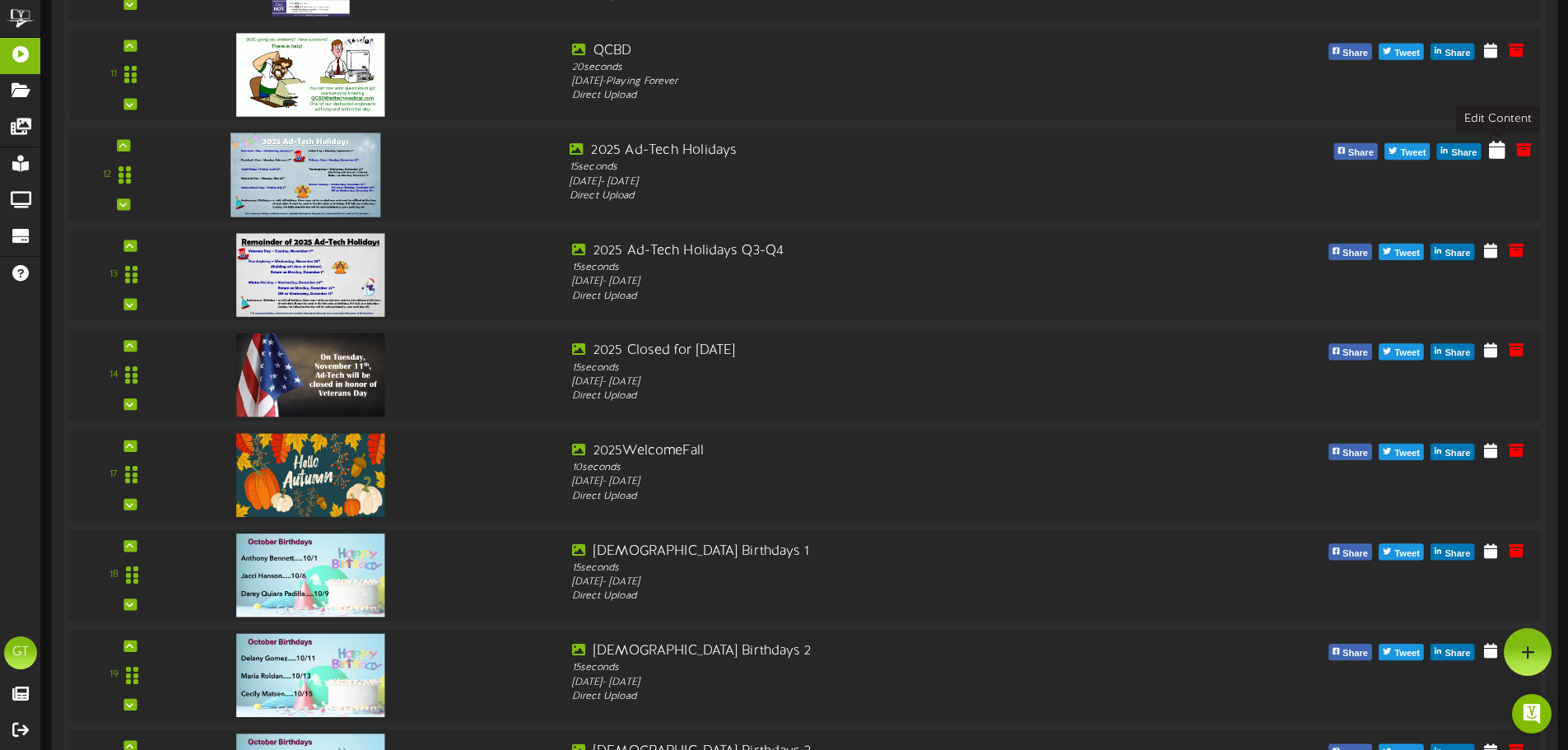
click at [1505, 157] on icon at bounding box center [1497, 149] width 17 height 18
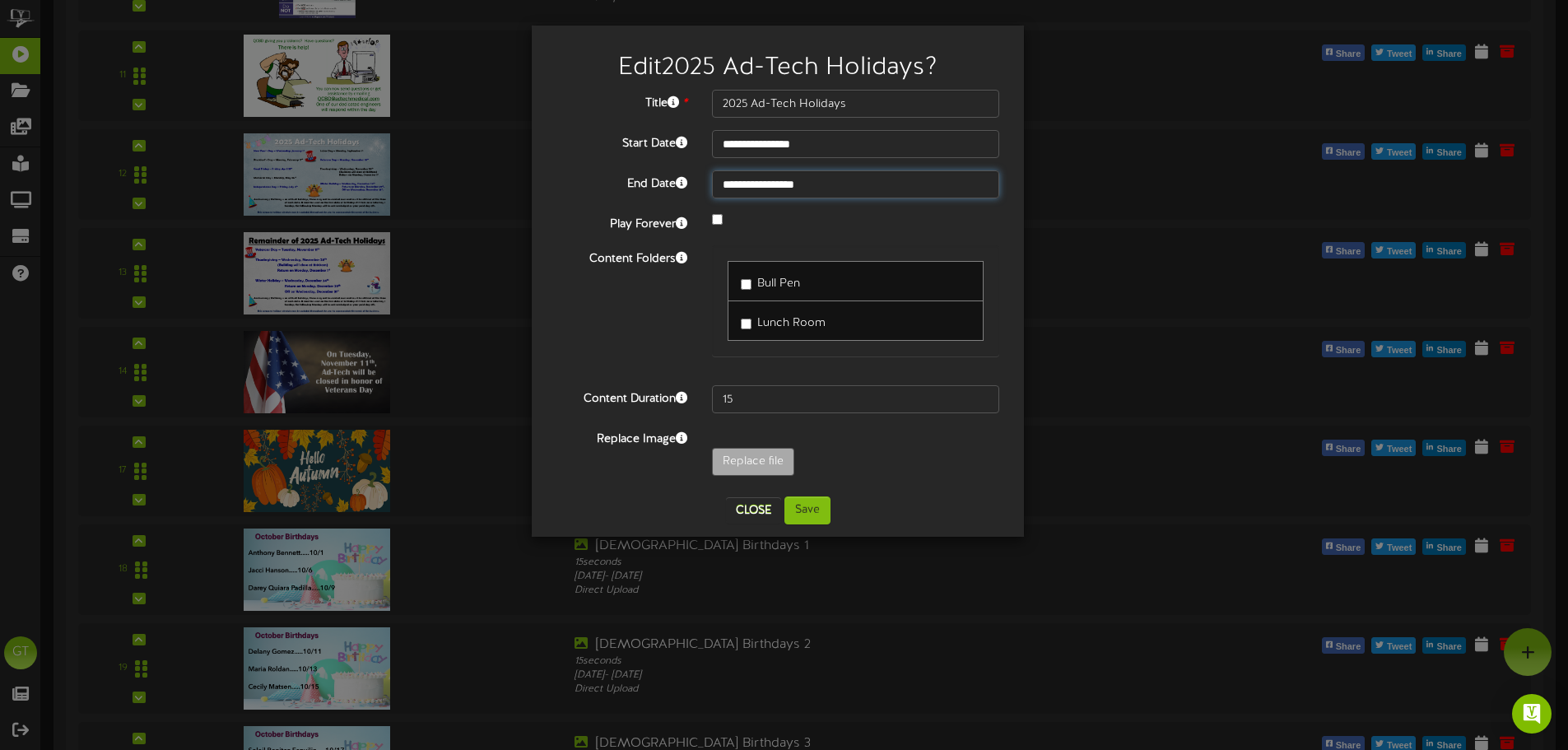
click at [749, 184] on input "**********" at bounding box center [855, 184] width 287 height 28
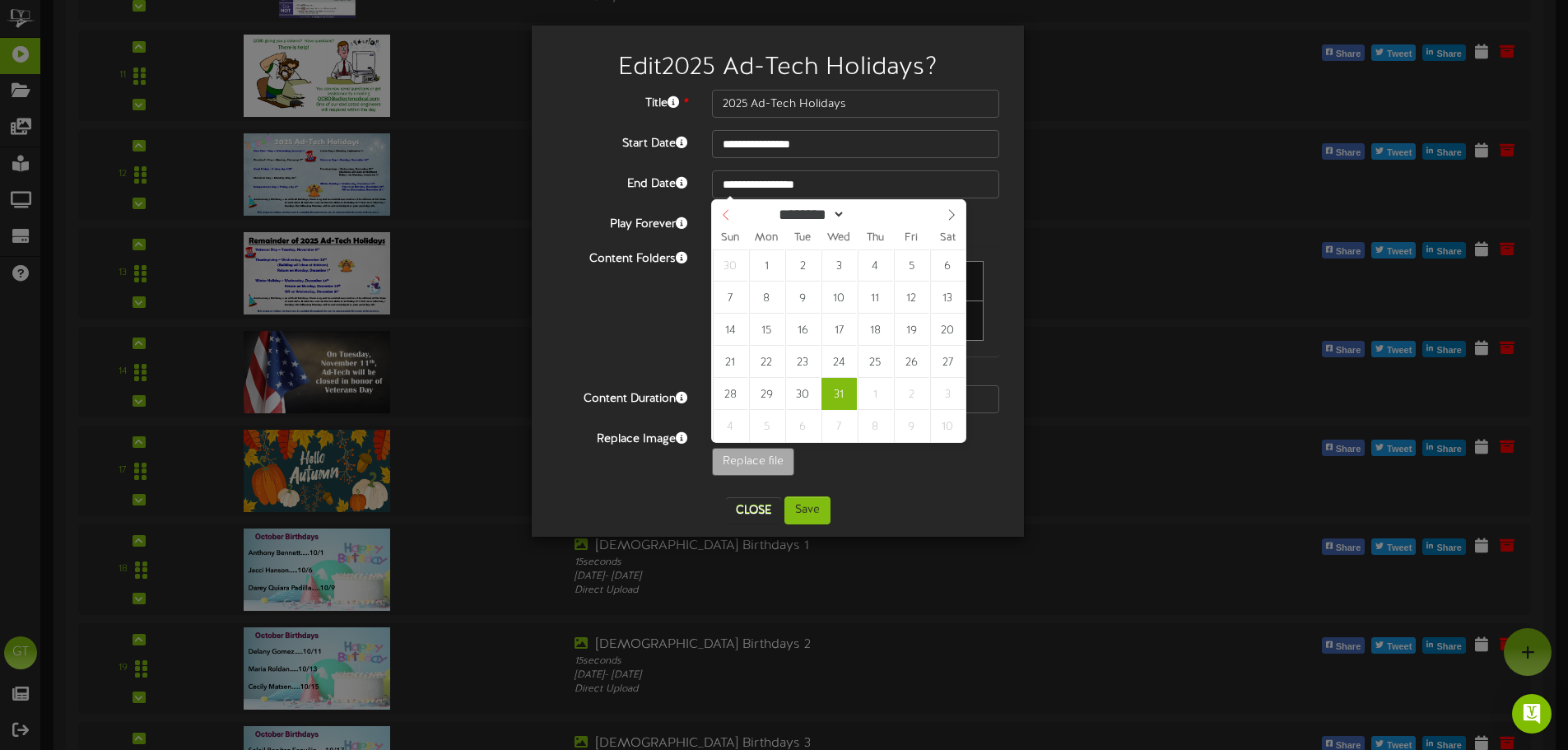
click at [722, 219] on icon at bounding box center [726, 214] width 11 height 11
click at [727, 218] on icon at bounding box center [726, 214] width 11 height 11
select select "*"
click at [727, 218] on icon at bounding box center [726, 214] width 11 height 11
type input "**********"
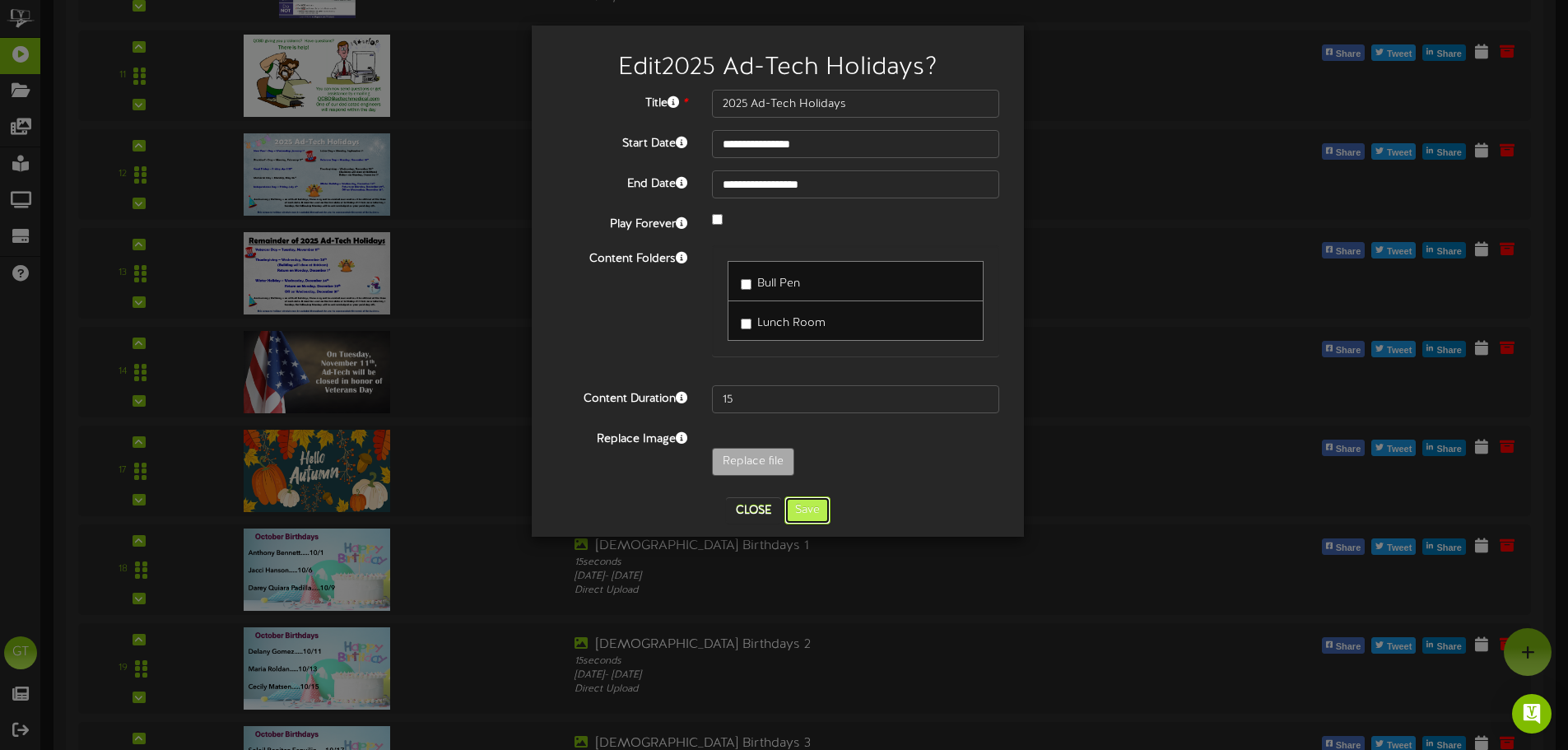
click at [821, 511] on button "Save" at bounding box center [807, 510] width 46 height 28
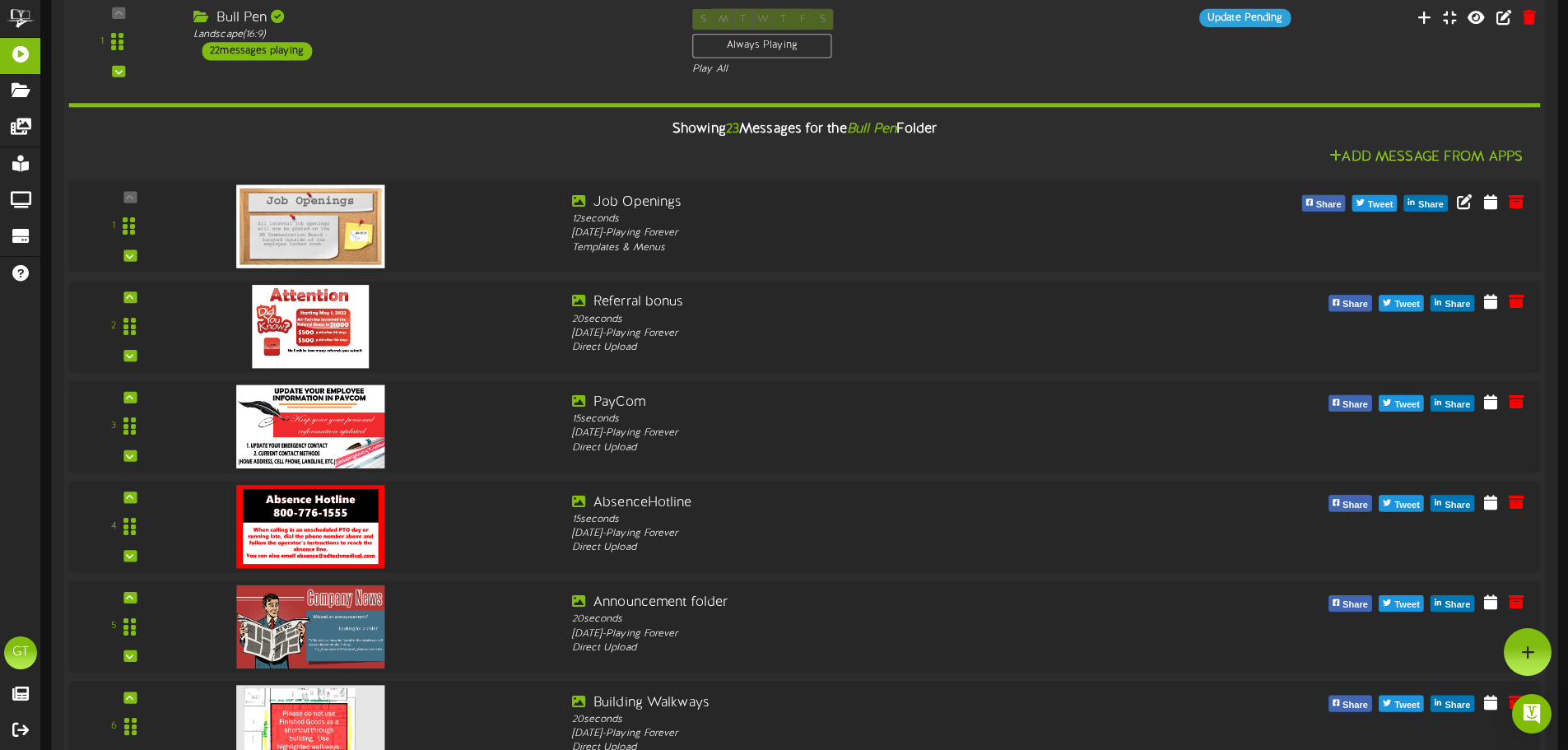
scroll to position [0, 0]
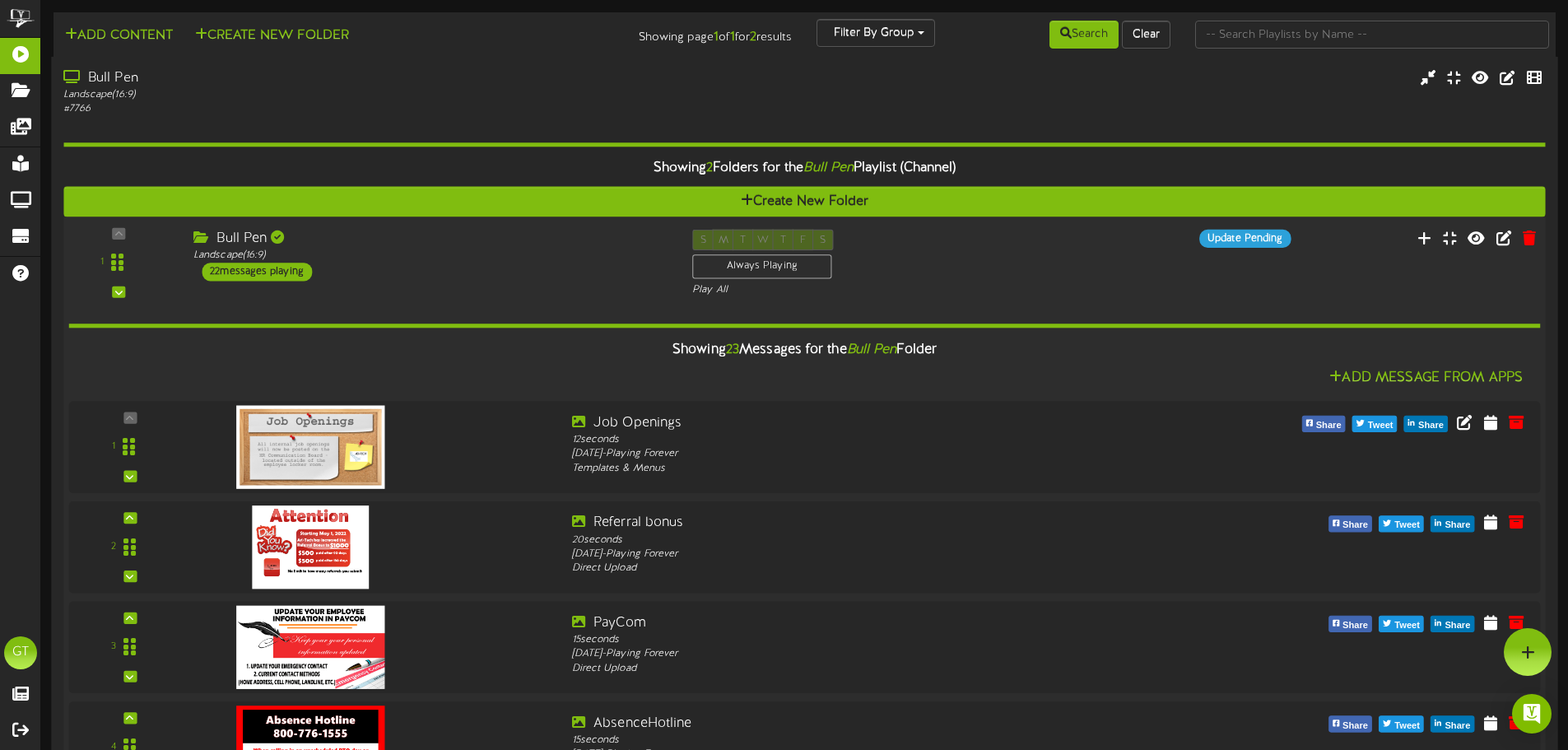
click at [486, 280] on div "Bull Pen Landscape ( 16:9 ) 22 messages playing" at bounding box center [430, 256] width 499 height 52
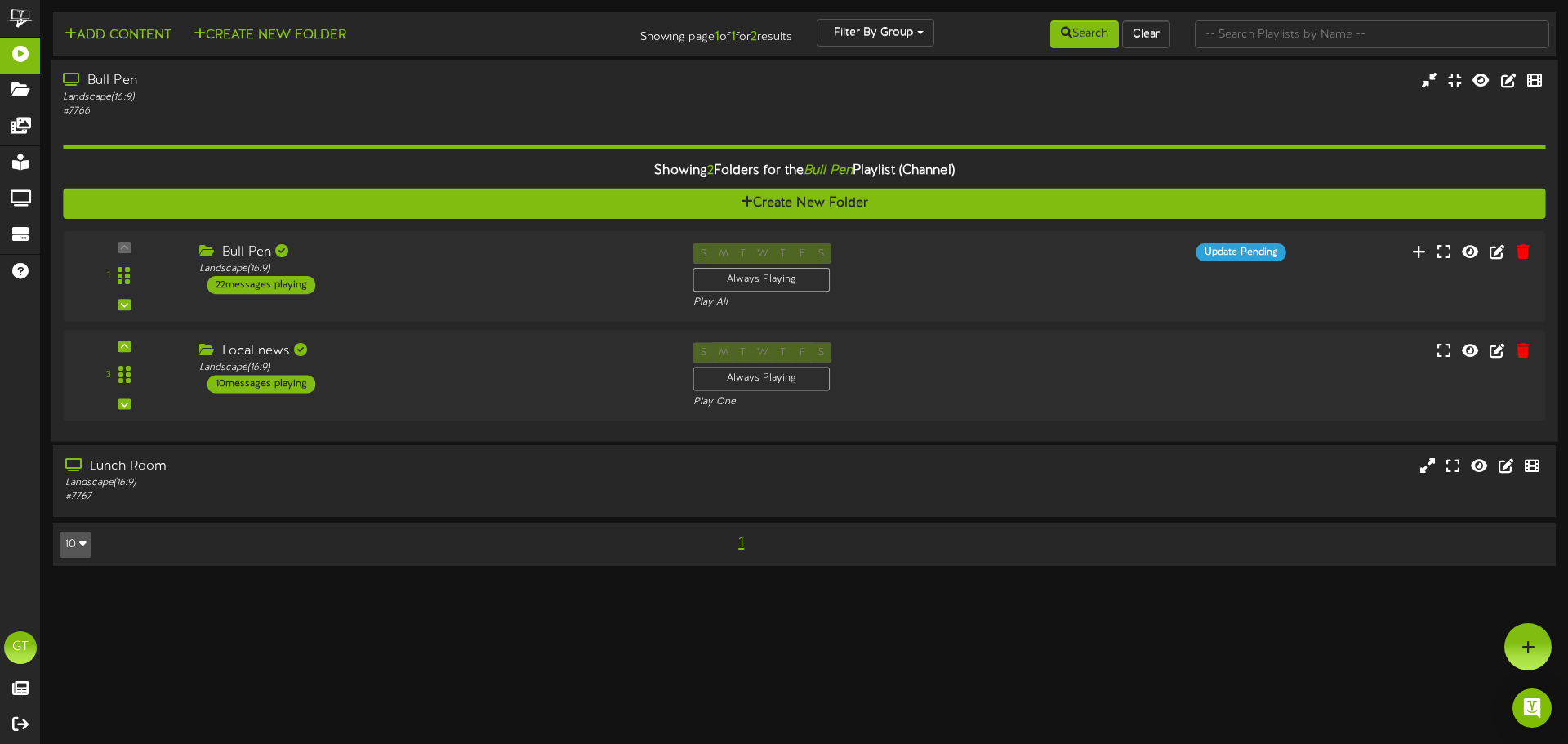
click at [478, 85] on div "Bull Pen" at bounding box center [364, 81] width 604 height 19
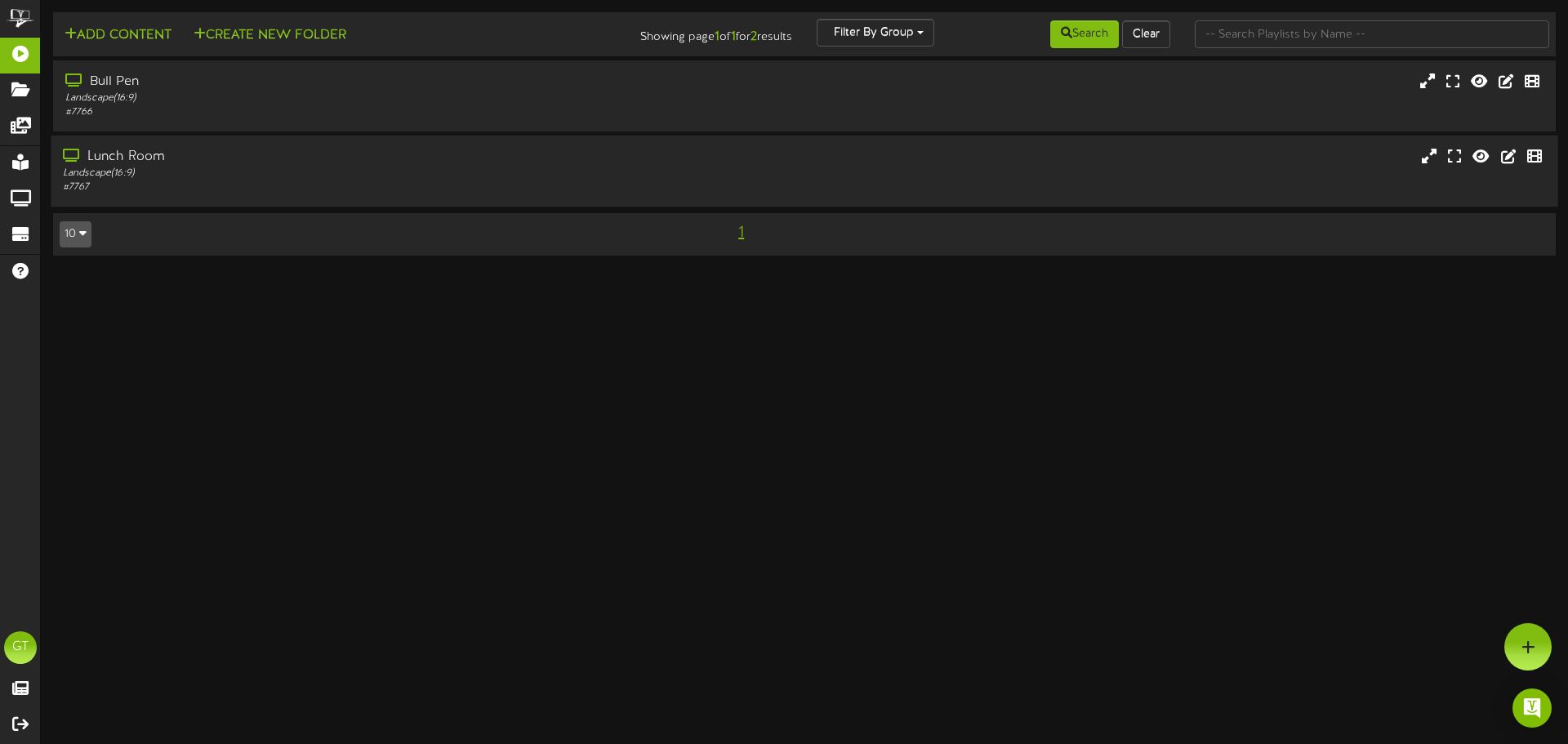
click at [480, 174] on div "Landscape ( 16:9 )" at bounding box center [364, 173] width 604 height 14
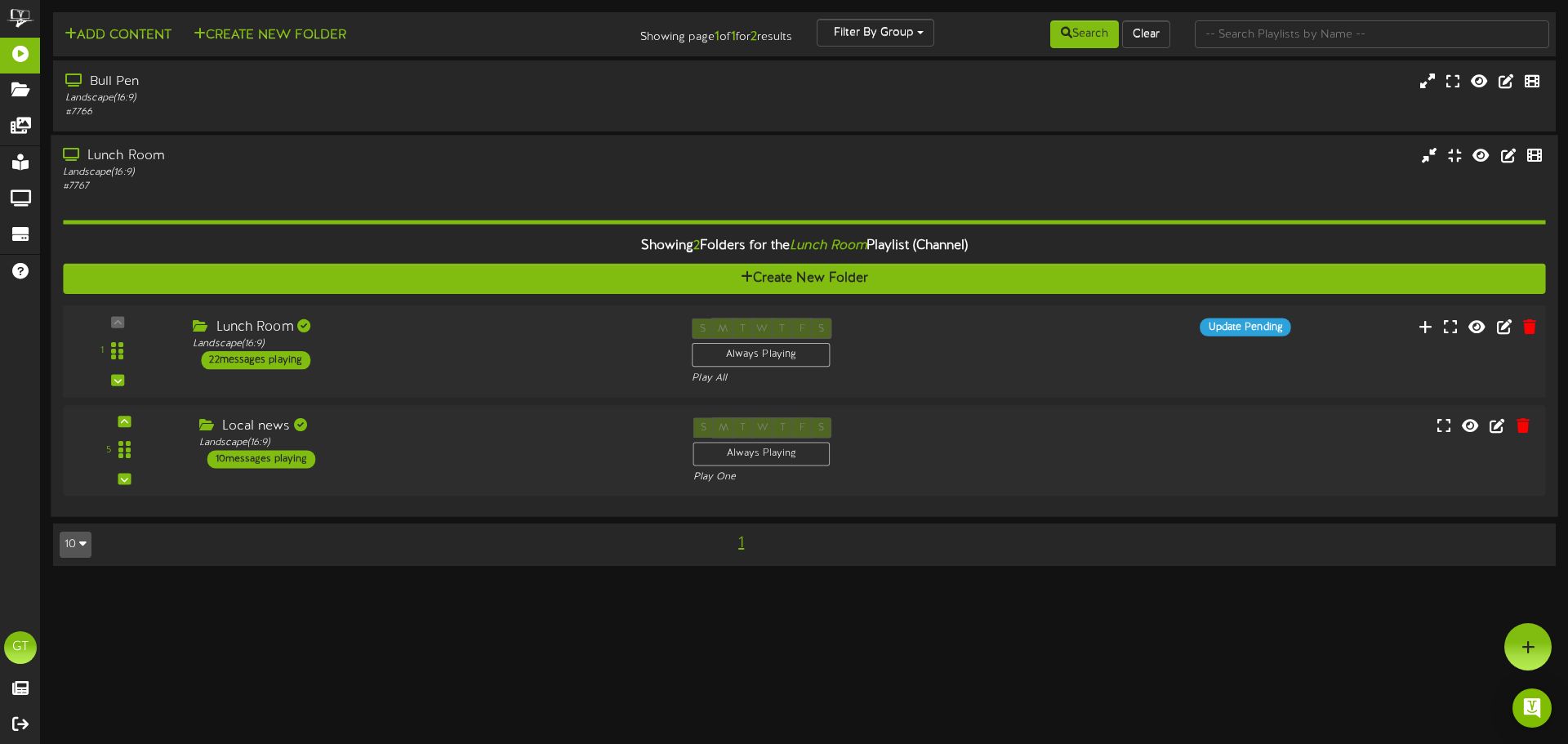
click at [389, 366] on div "Lunch Room Landscape ( 16:9 ) 22 messages playing" at bounding box center [430, 344] width 499 height 52
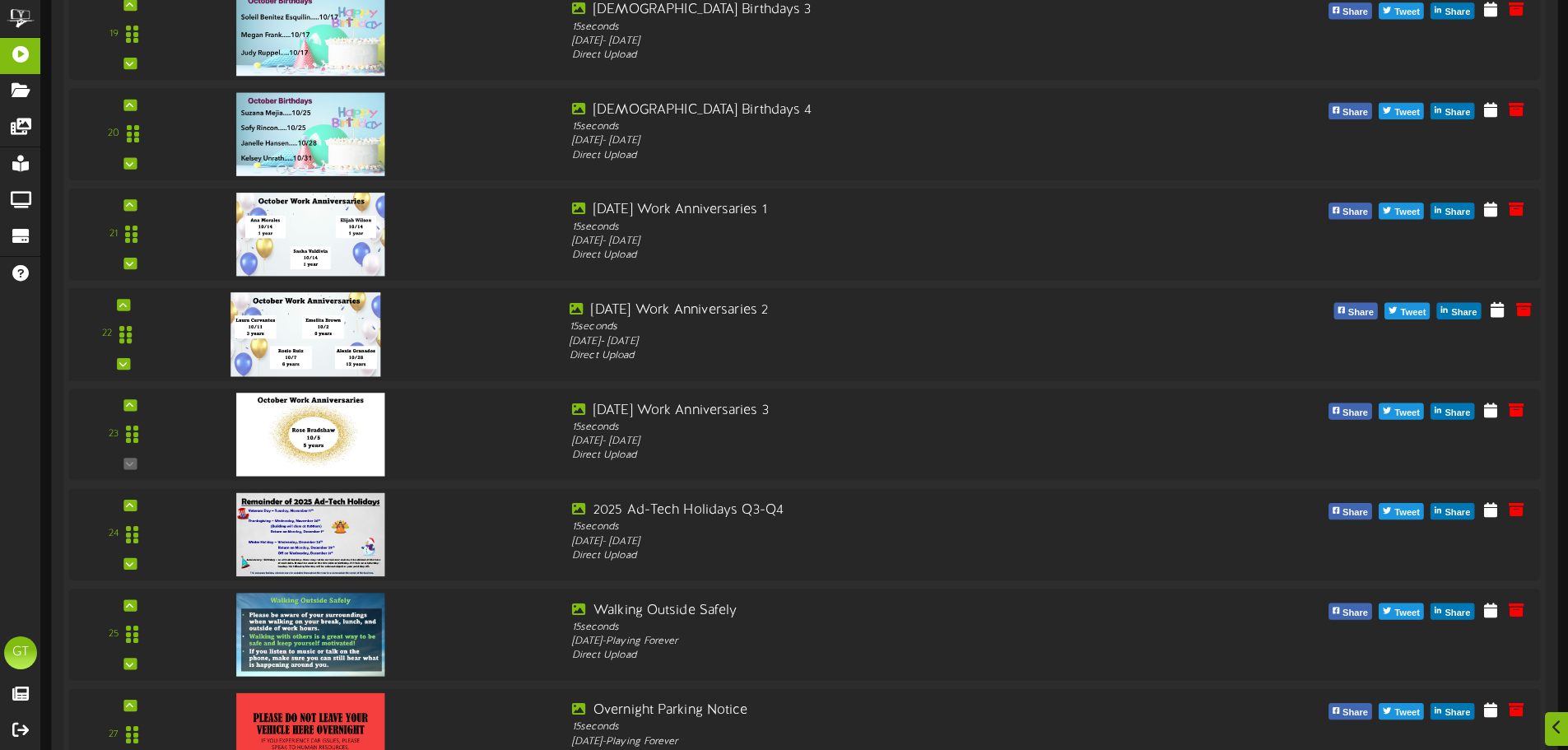
scroll to position [2058, 0]
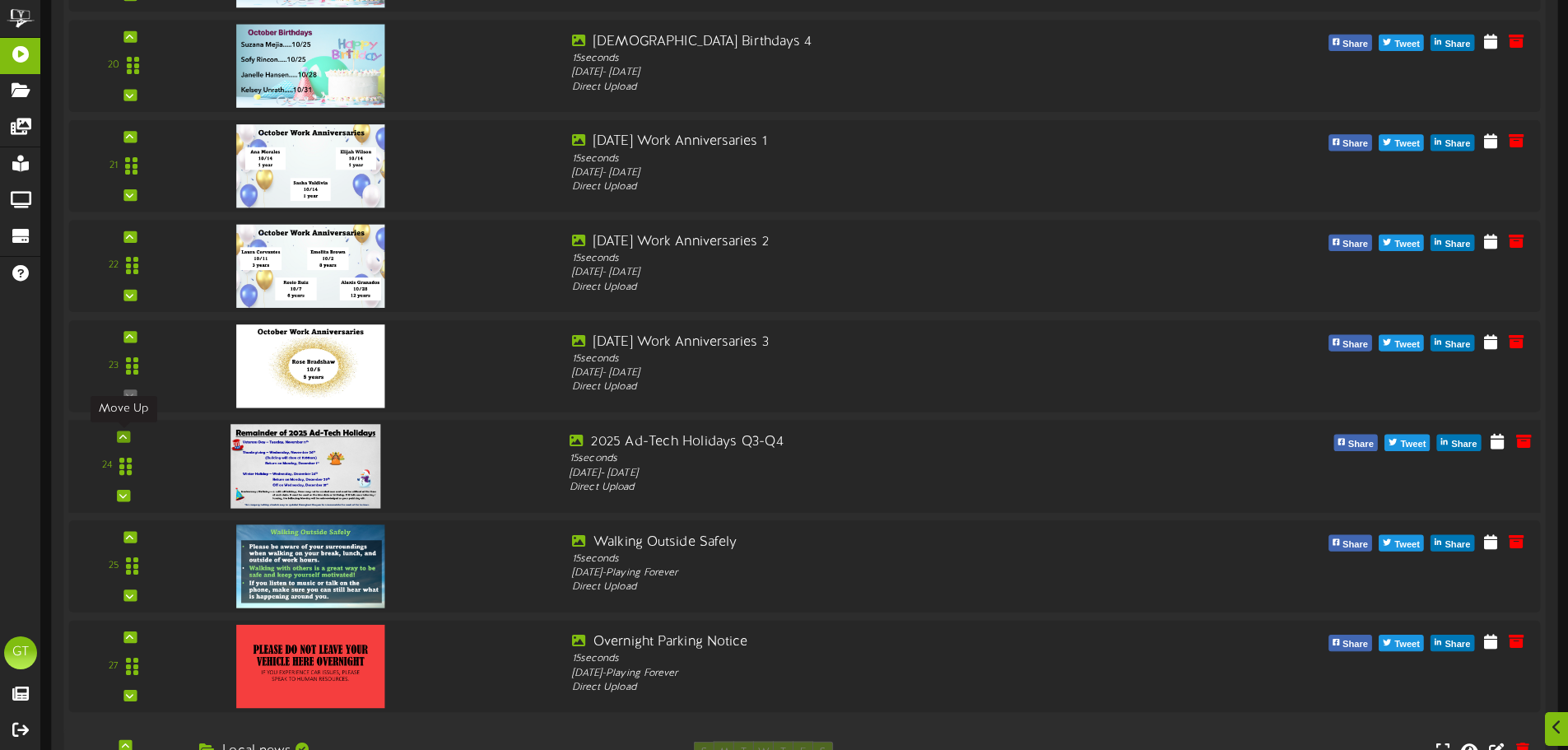
click at [118, 436] on div at bounding box center [123, 436] width 13 height 11
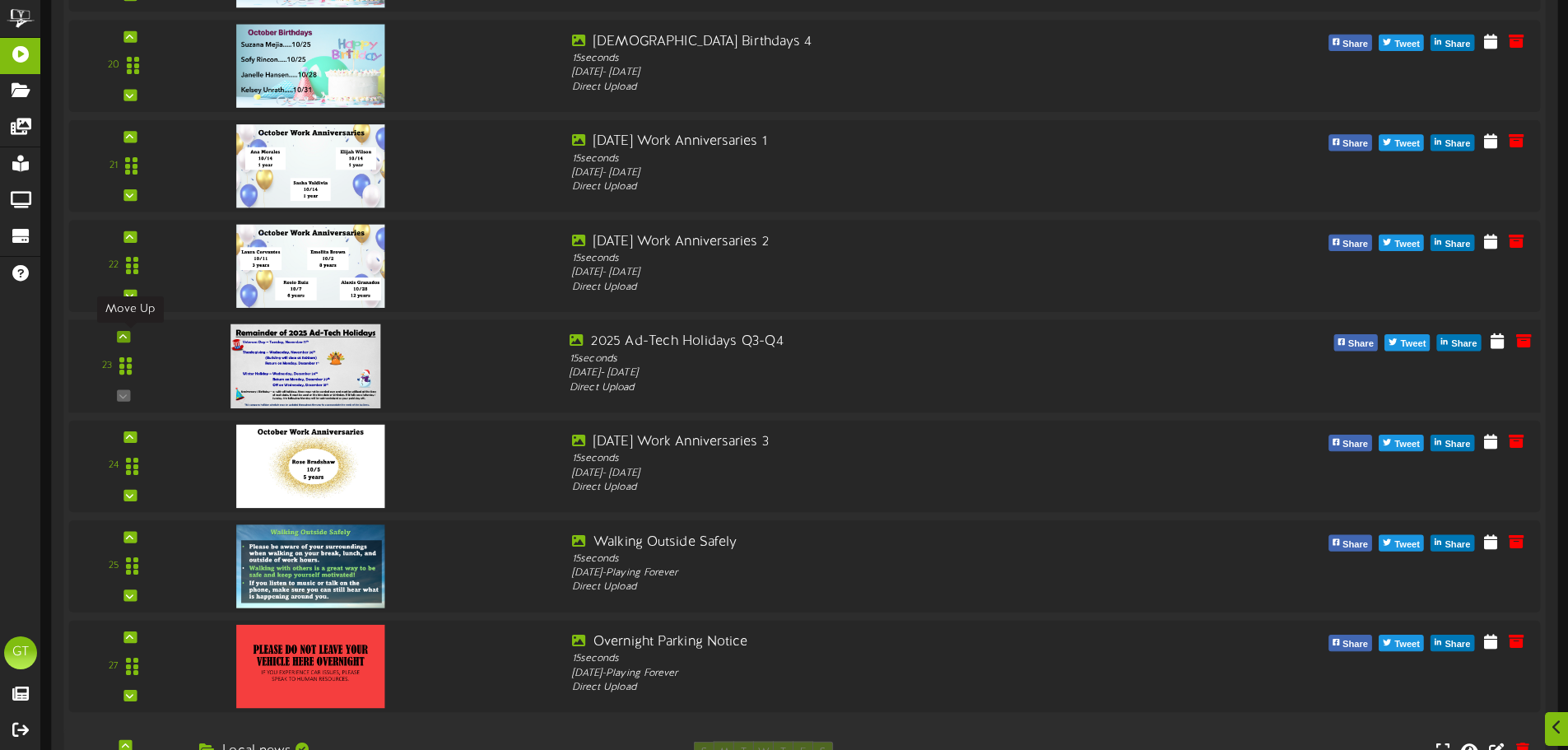
click at [126, 339] on icon at bounding box center [123, 336] width 8 height 8
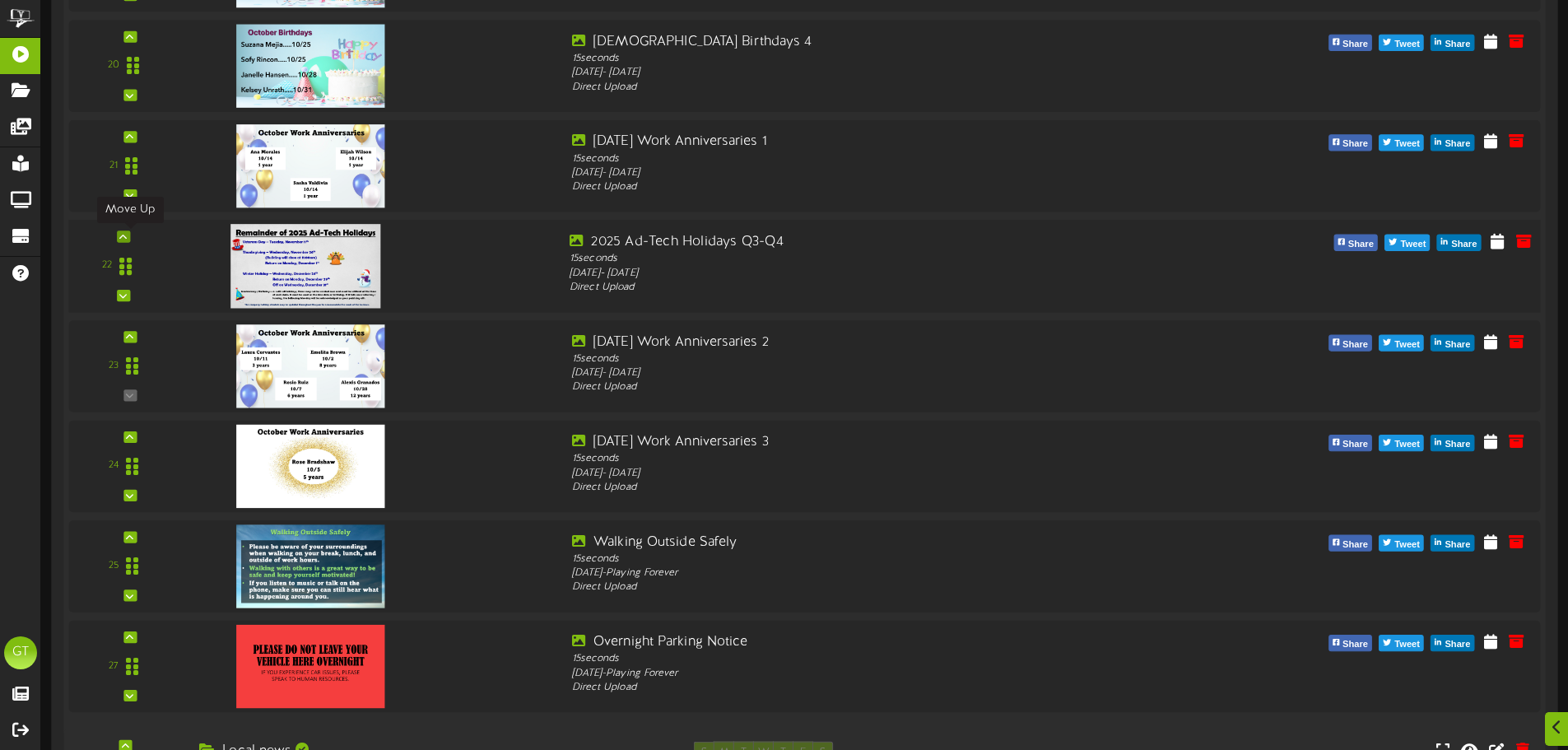
click at [124, 235] on icon at bounding box center [123, 236] width 8 height 8
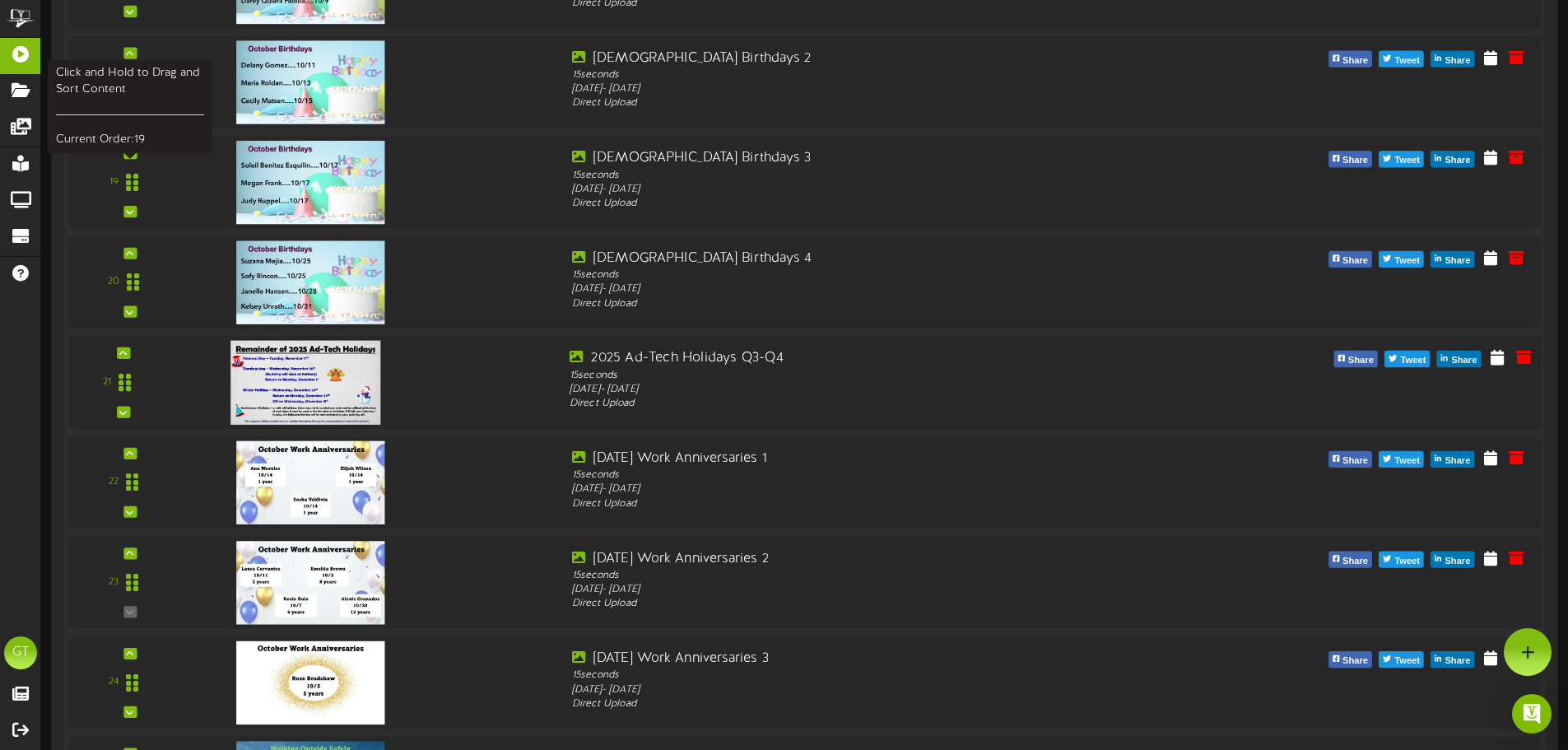
scroll to position [1646, 0]
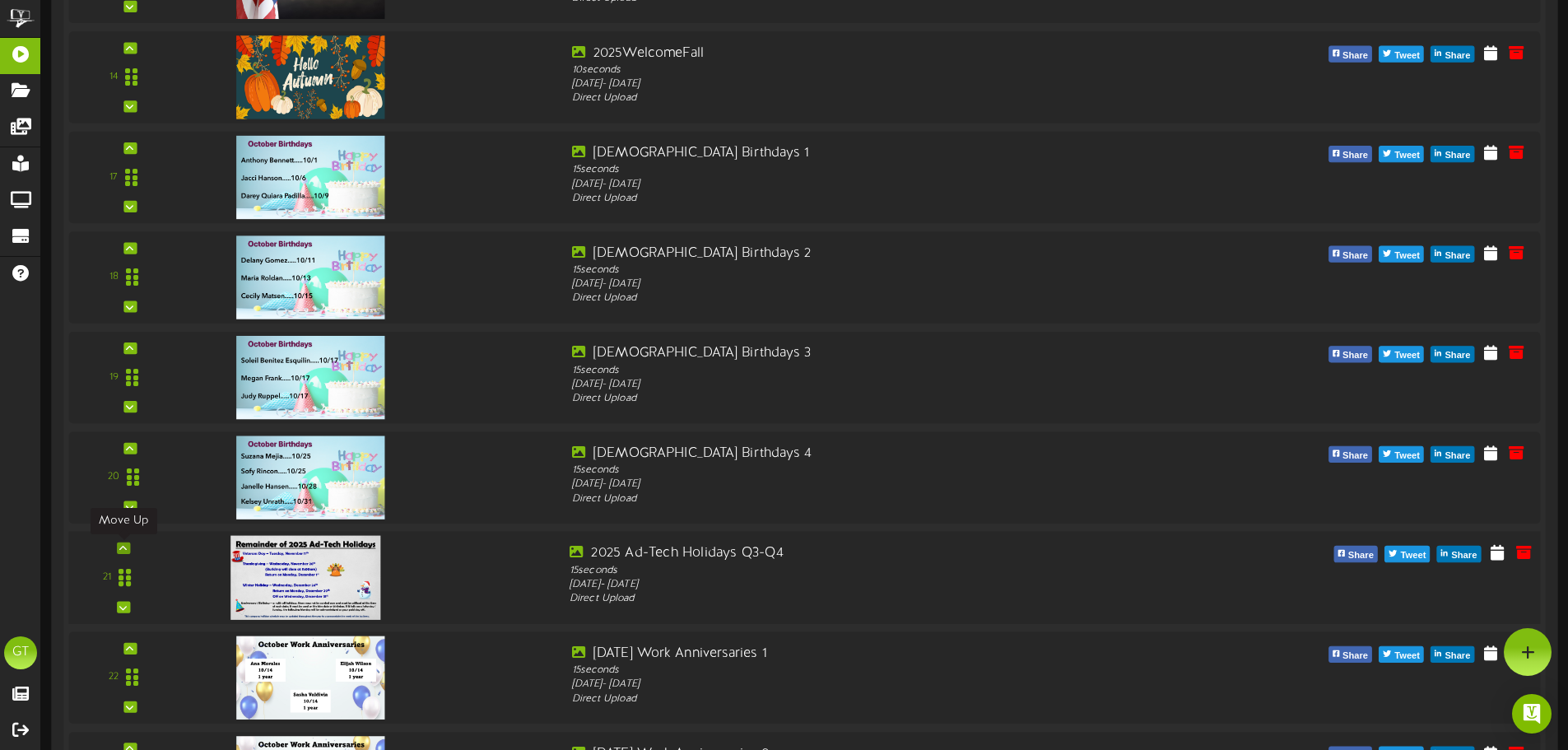
click at [117, 551] on div at bounding box center [123, 547] width 13 height 11
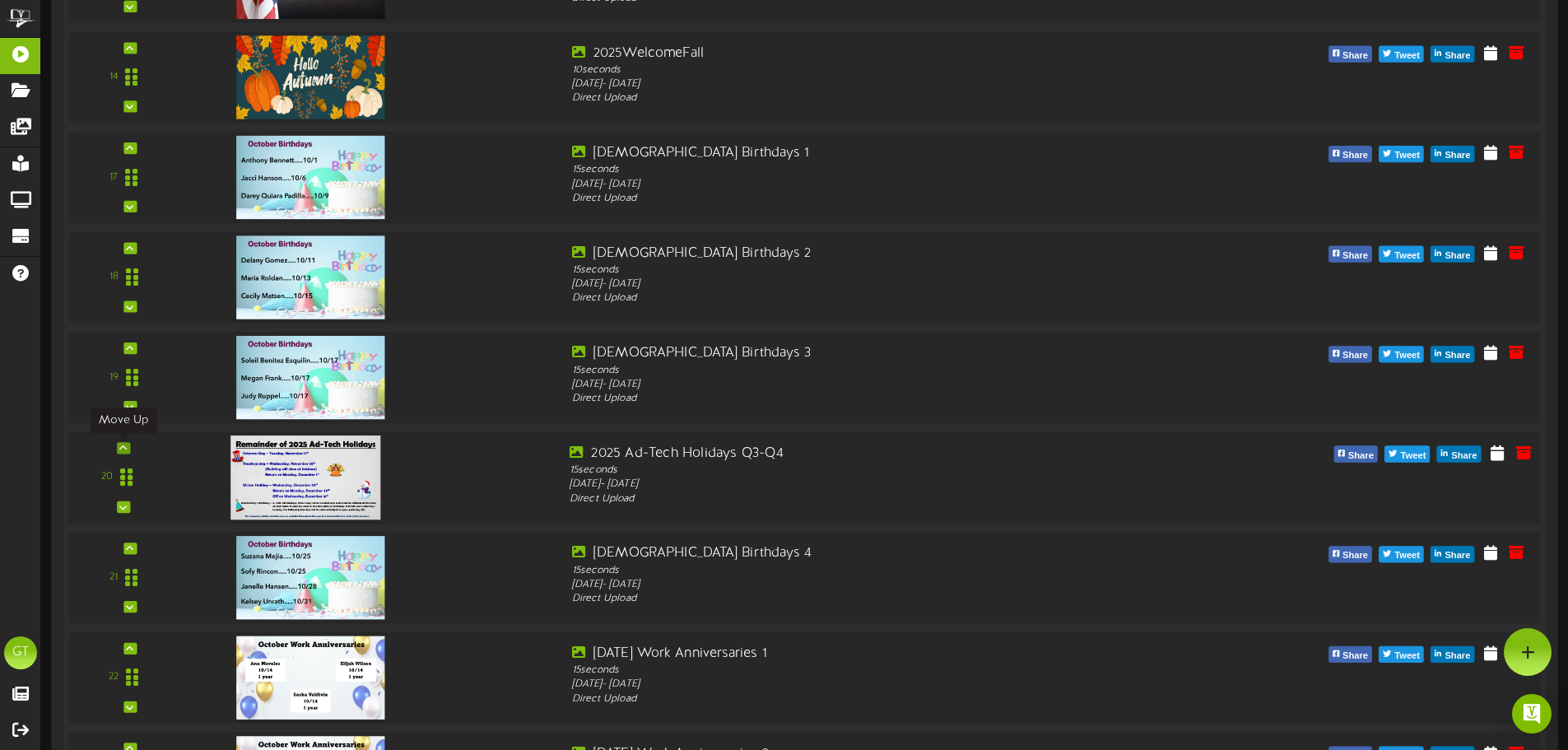
click at [123, 448] on icon at bounding box center [123, 447] width 8 height 8
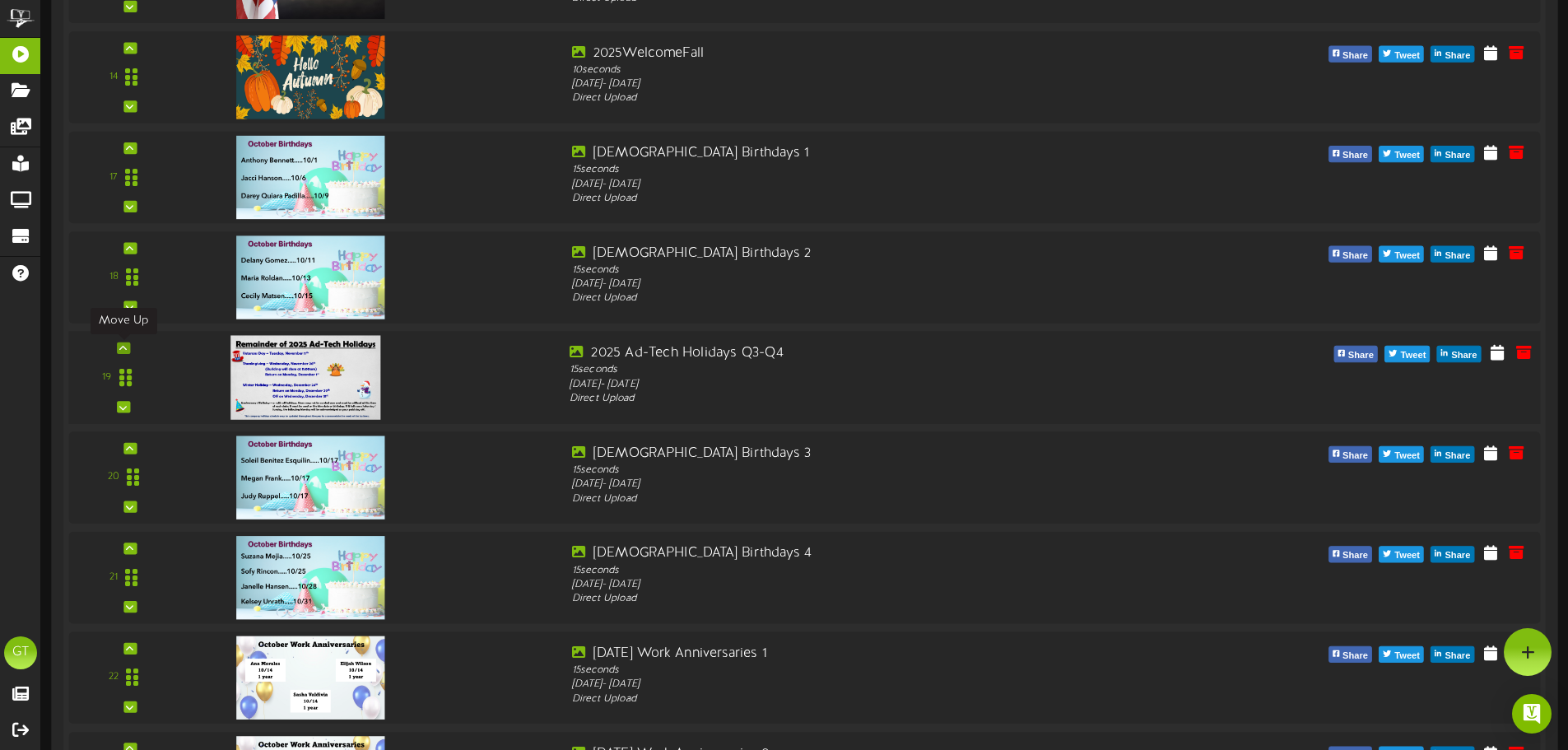
click at [126, 347] on icon at bounding box center [123, 347] width 8 height 8
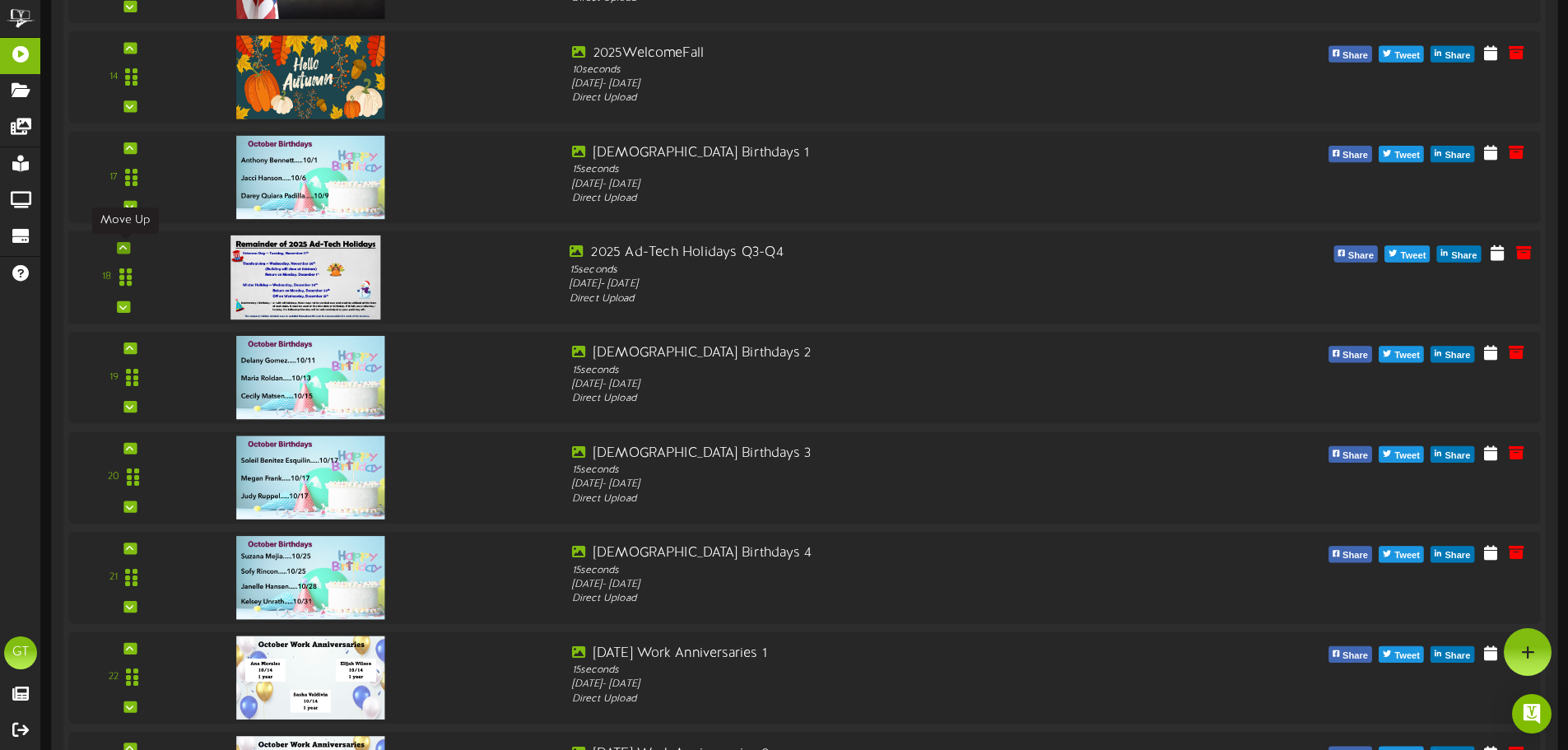
click at [128, 248] on div at bounding box center [123, 247] width 13 height 11
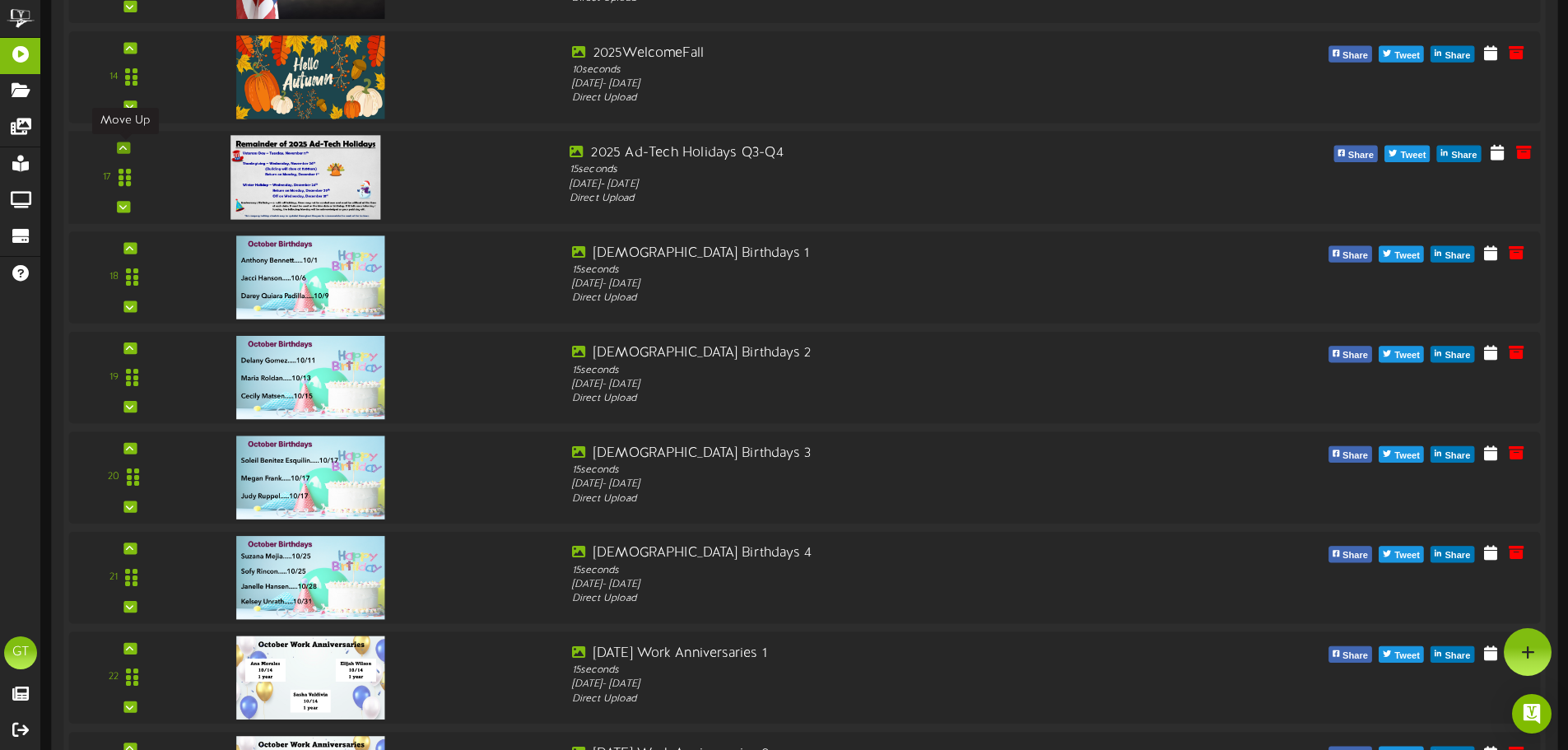
click at [120, 144] on icon at bounding box center [123, 147] width 8 height 8
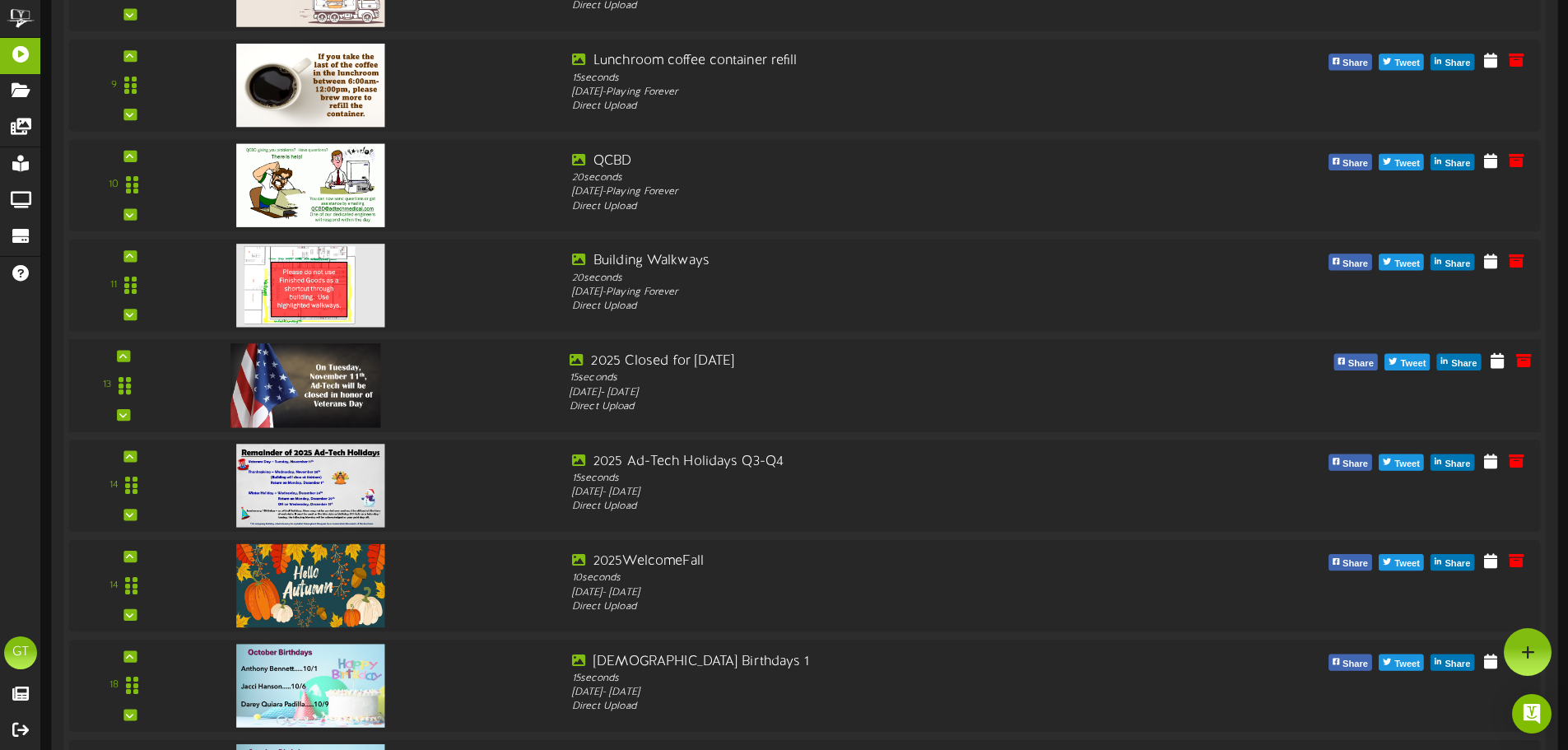
scroll to position [1235, 0]
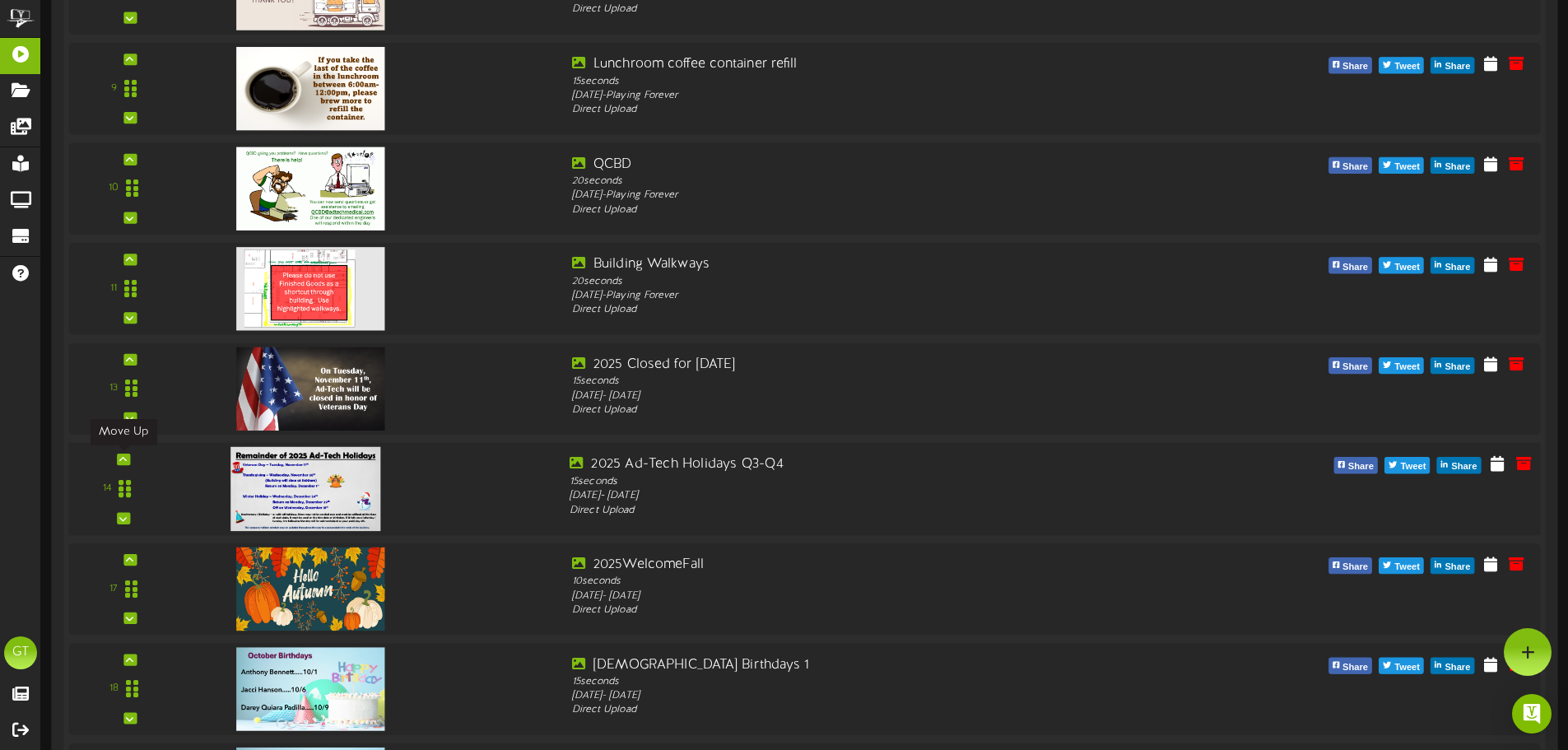
click at [128, 457] on div at bounding box center [123, 459] width 13 height 11
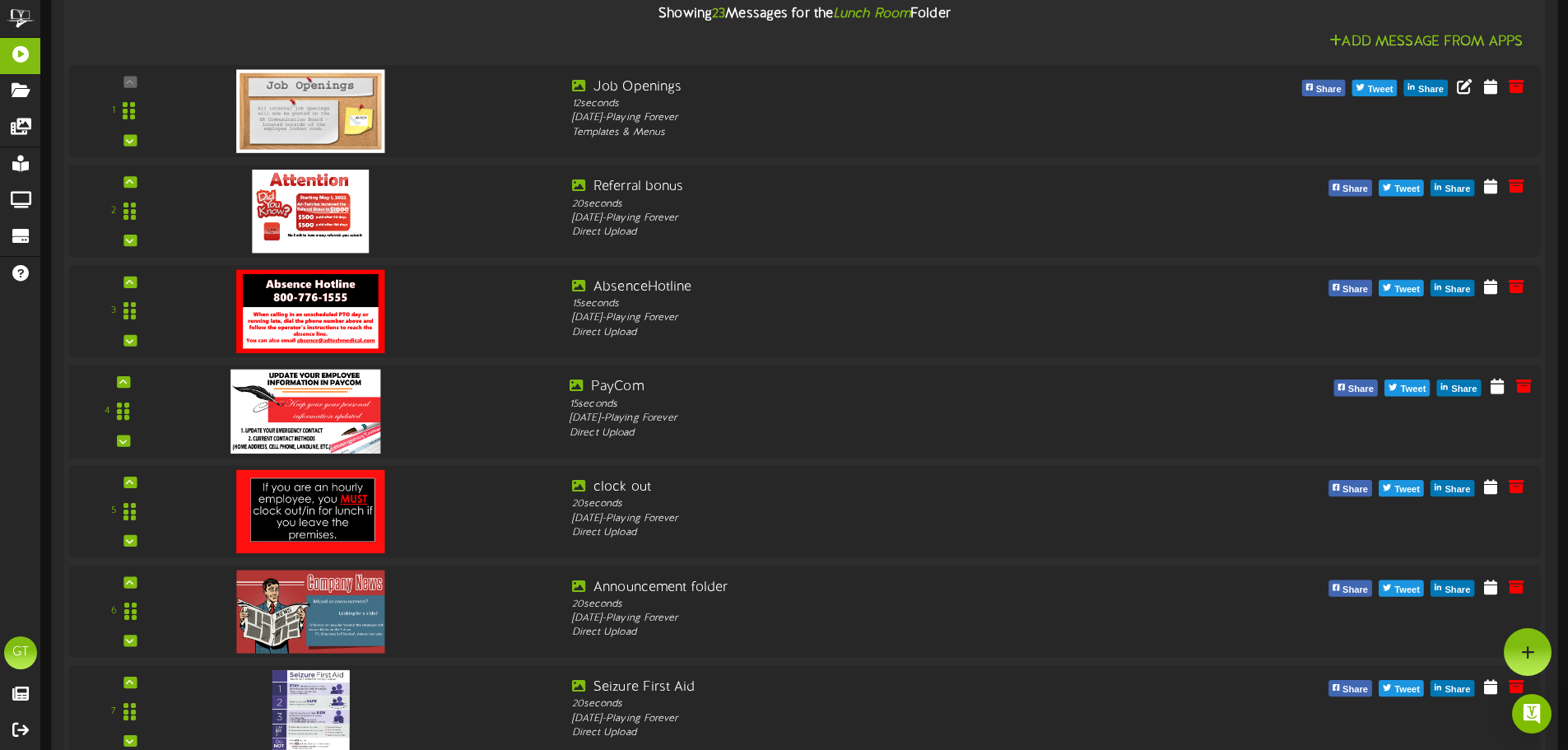
scroll to position [0, 0]
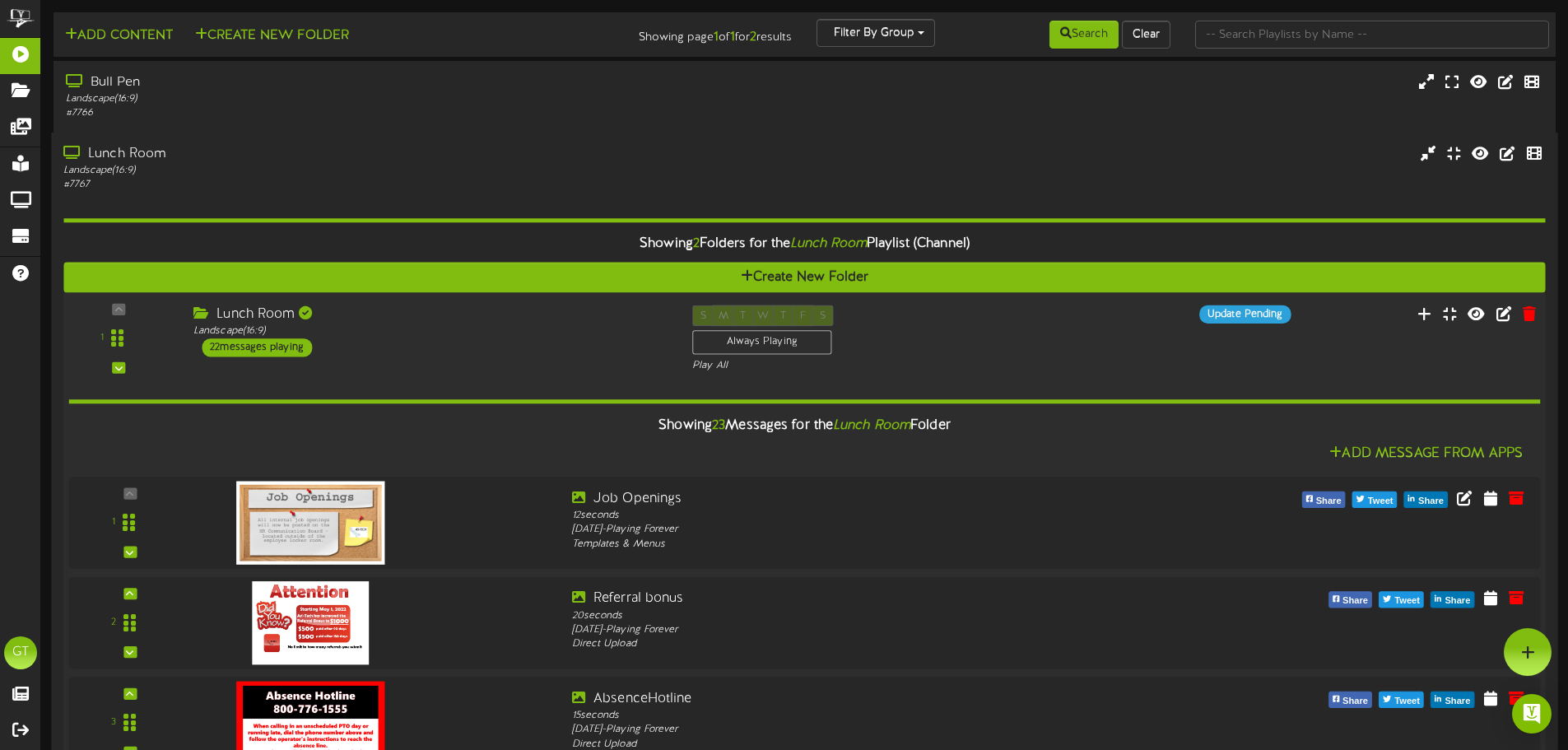
click at [381, 327] on div "Landscape ( 16:9 )" at bounding box center [430, 331] width 474 height 14
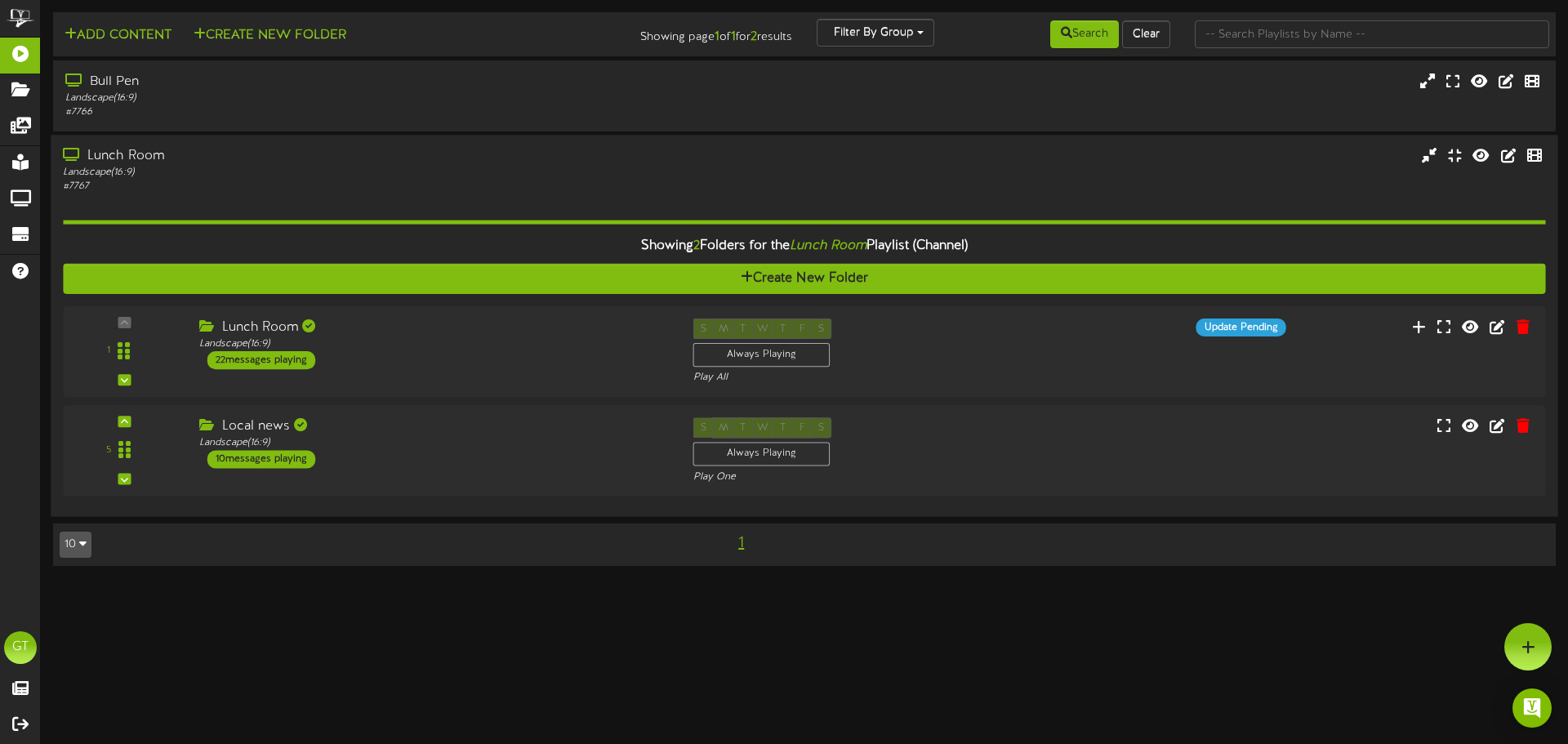
click at [375, 167] on div "Landscape ( 16:9 )" at bounding box center [364, 173] width 604 height 14
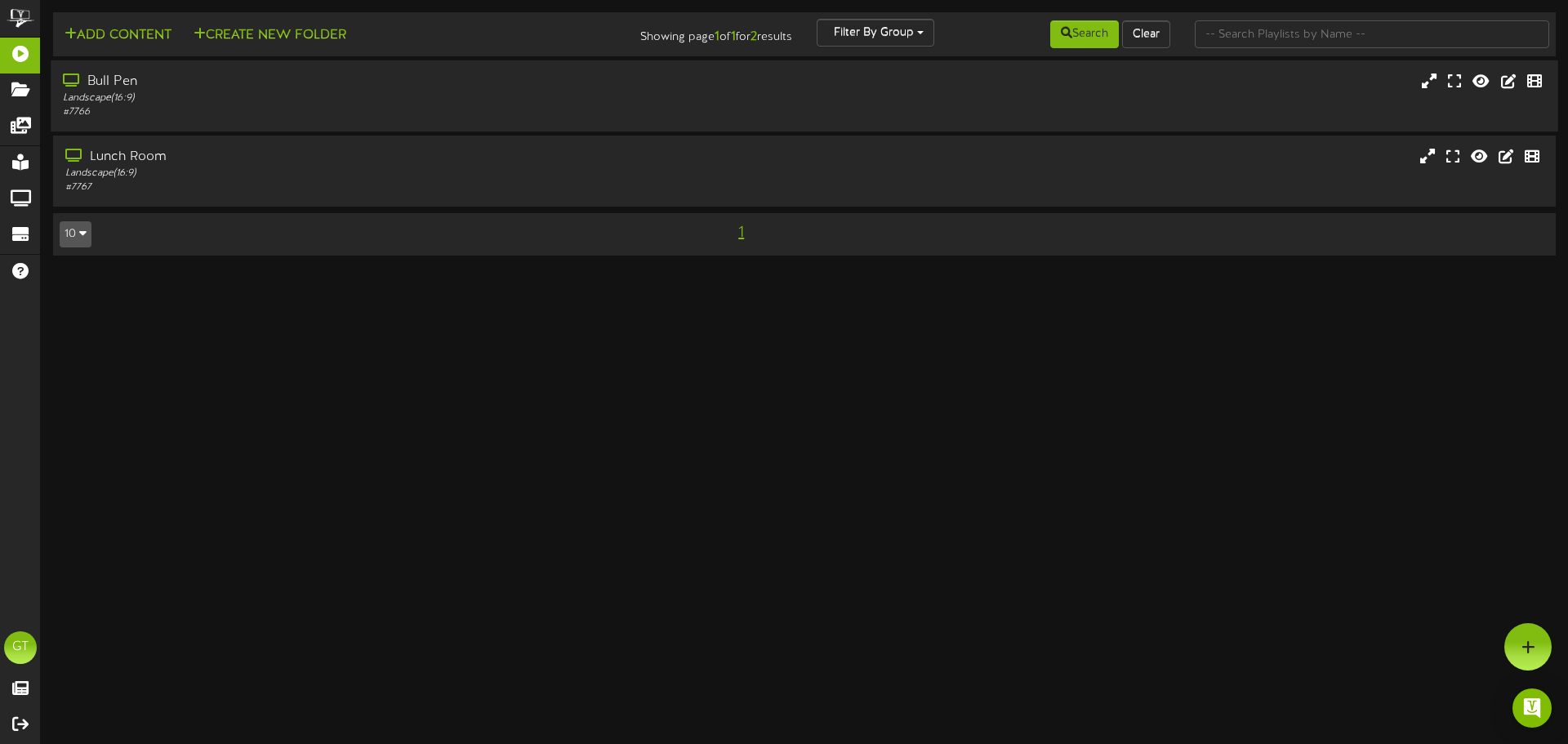
click at [397, 109] on div "# 7766" at bounding box center [364, 112] width 604 height 14
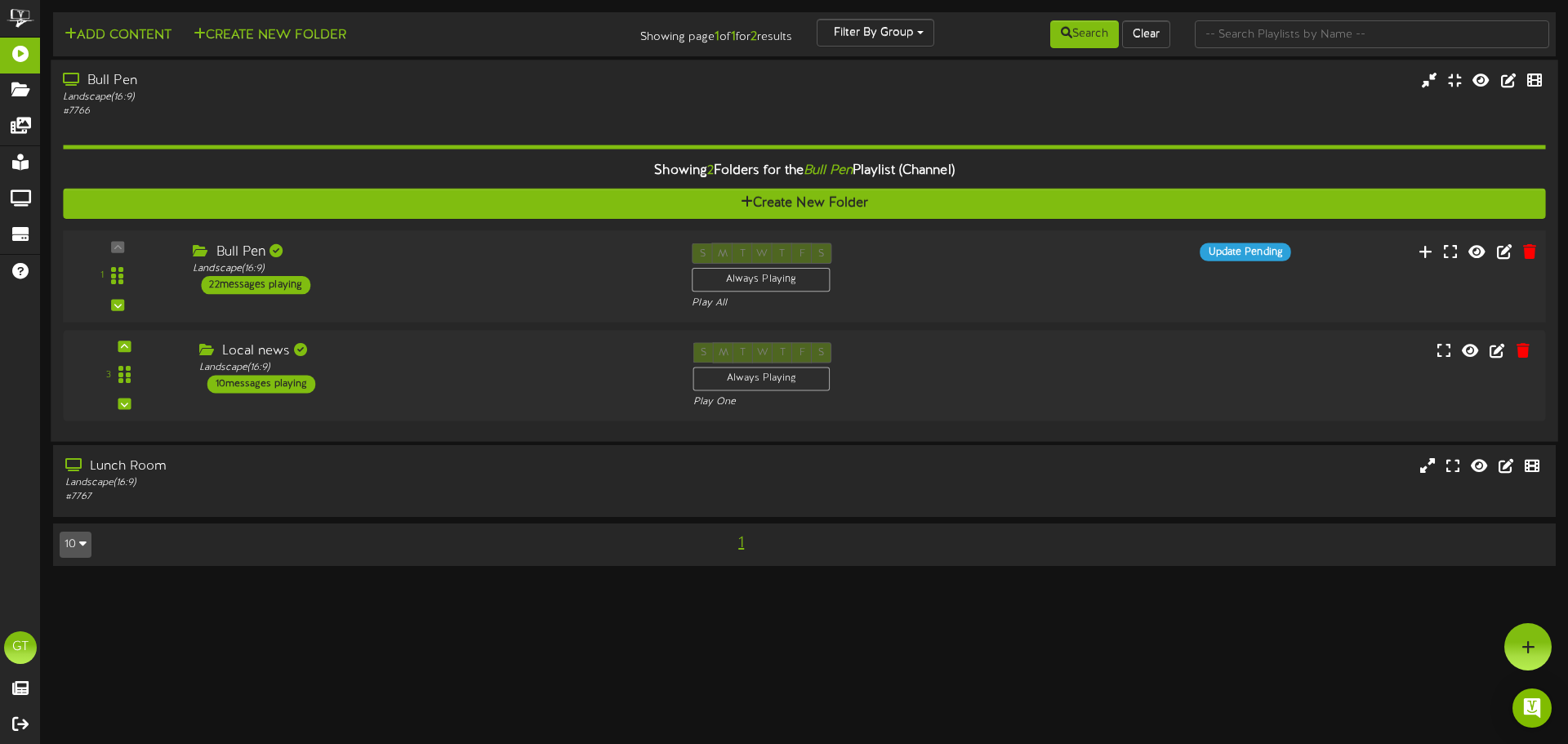
click at [424, 256] on div "Bull Pen" at bounding box center [430, 252] width 475 height 19
